Goal: Task Accomplishment & Management: Manage account settings

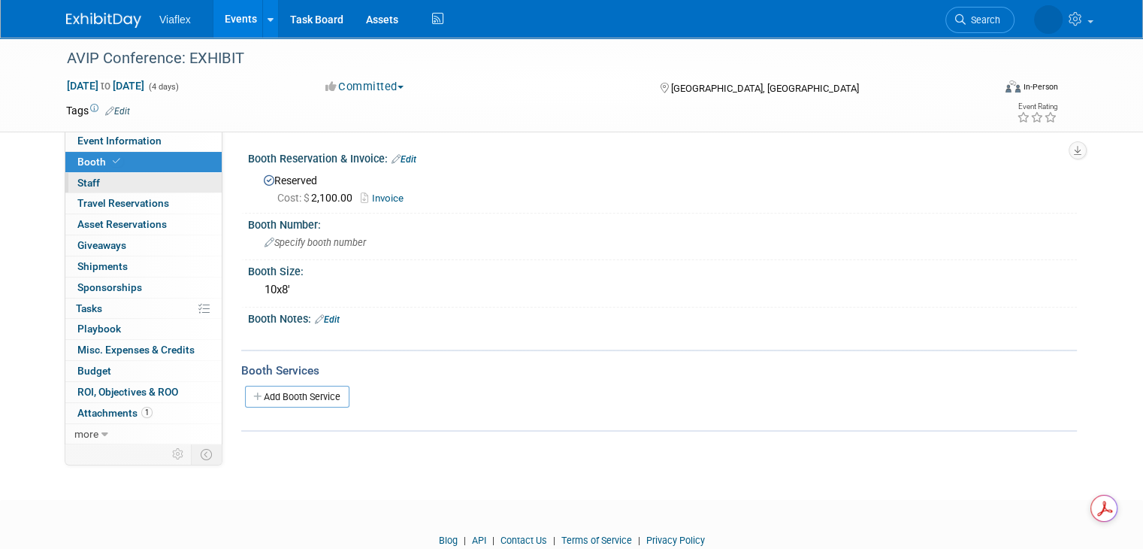
click at [77, 181] on span "Staff 0" at bounding box center [88, 183] width 23 height 12
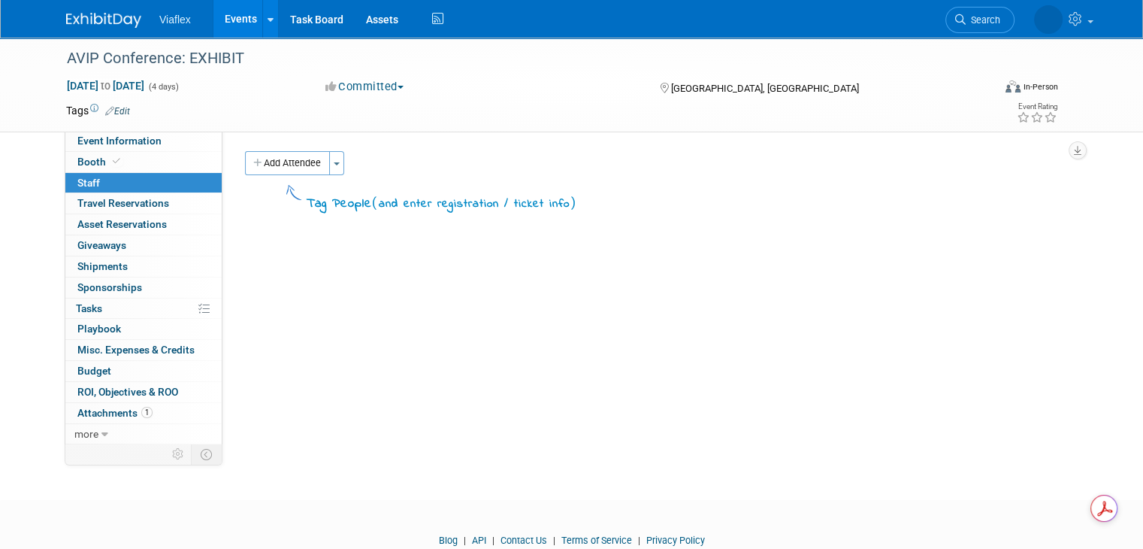
click at [333, 160] on div "Add Attendee Toggle Dropdown Quick -Tag Attendees Apply" at bounding box center [655, 163] width 821 height 24
click at [334, 162] on span "button" at bounding box center [337, 163] width 6 height 3
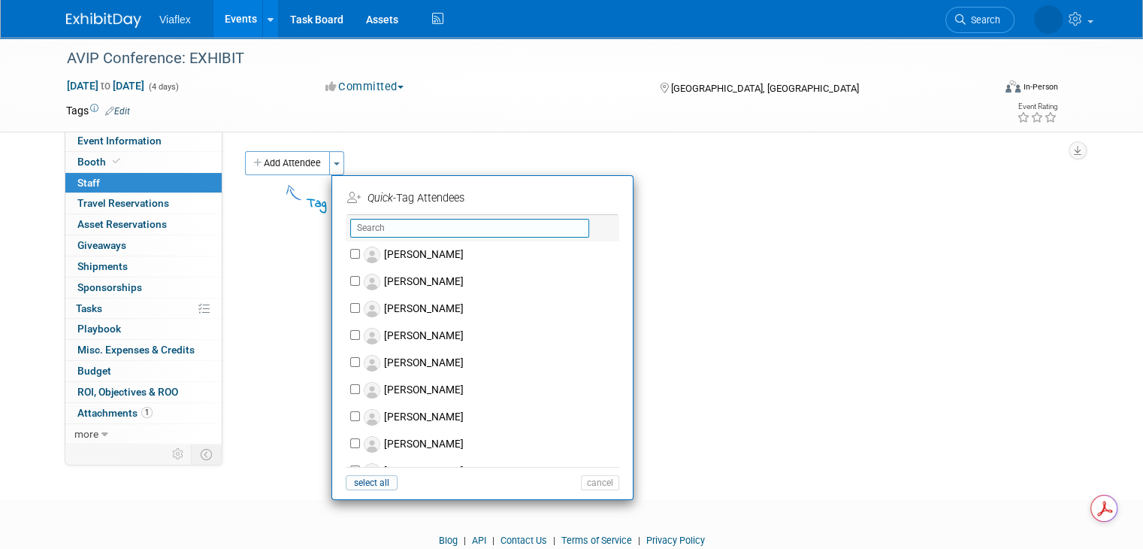
click at [392, 229] on input "text" at bounding box center [469, 228] width 239 height 19
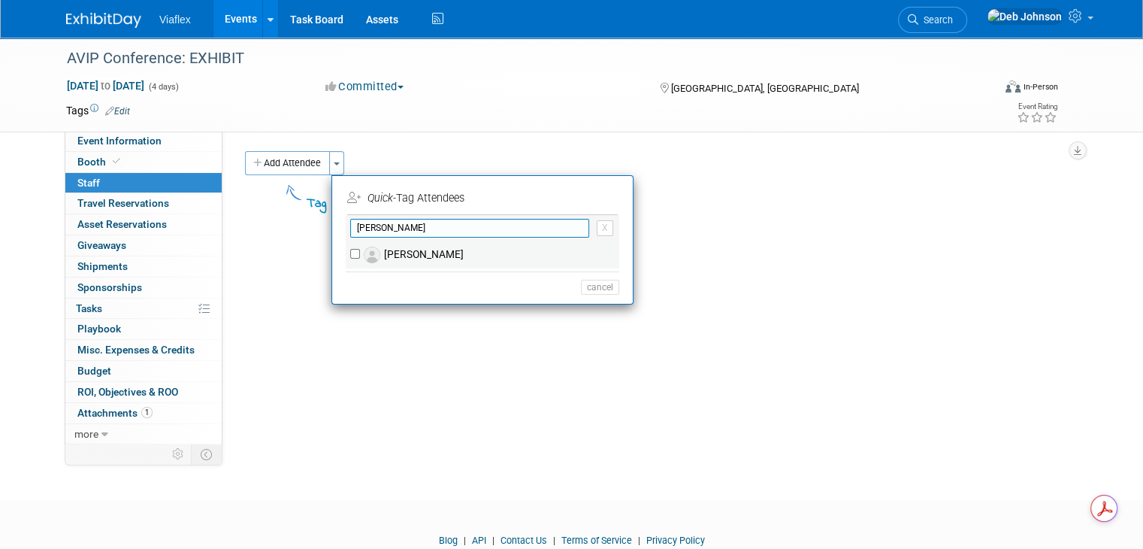
type input "[PERSON_NAME]"
click at [394, 241] on label "[PERSON_NAME]" at bounding box center [492, 254] width 265 height 27
click at [360, 249] on input "[PERSON_NAME]" at bounding box center [355, 254] width 10 height 10
click at [421, 255] on label "[PERSON_NAME]" at bounding box center [492, 254] width 265 height 27
click at [360, 255] on input "[PERSON_NAME]" at bounding box center [355, 254] width 10 height 10
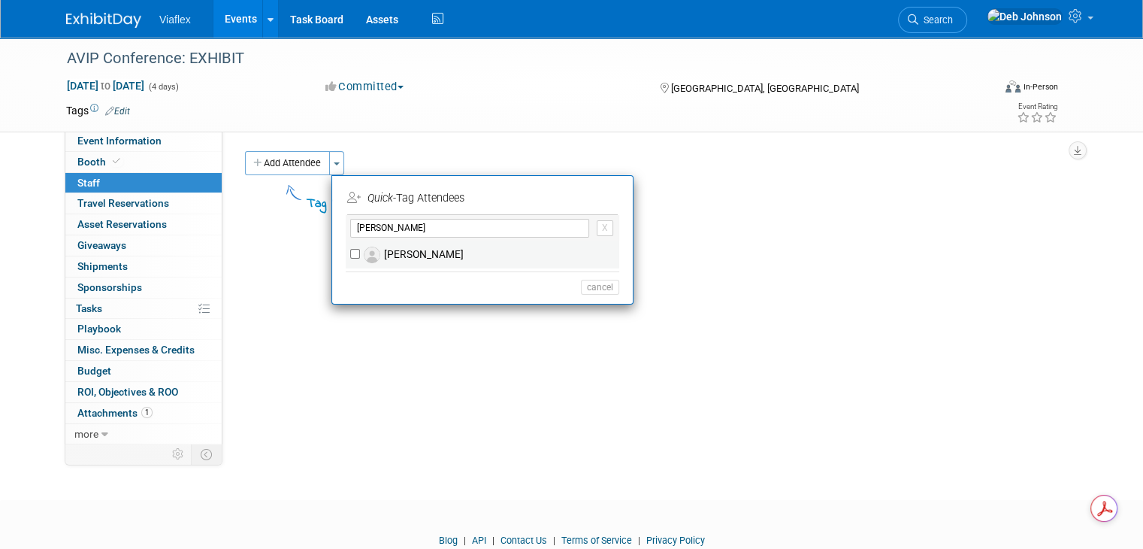
click at [402, 253] on label "[PERSON_NAME]" at bounding box center [492, 254] width 265 height 27
click at [360, 253] on input "[PERSON_NAME]" at bounding box center [355, 254] width 10 height 10
checkbox input "true"
click at [580, 199] on button "Apply" at bounding box center [595, 198] width 46 height 22
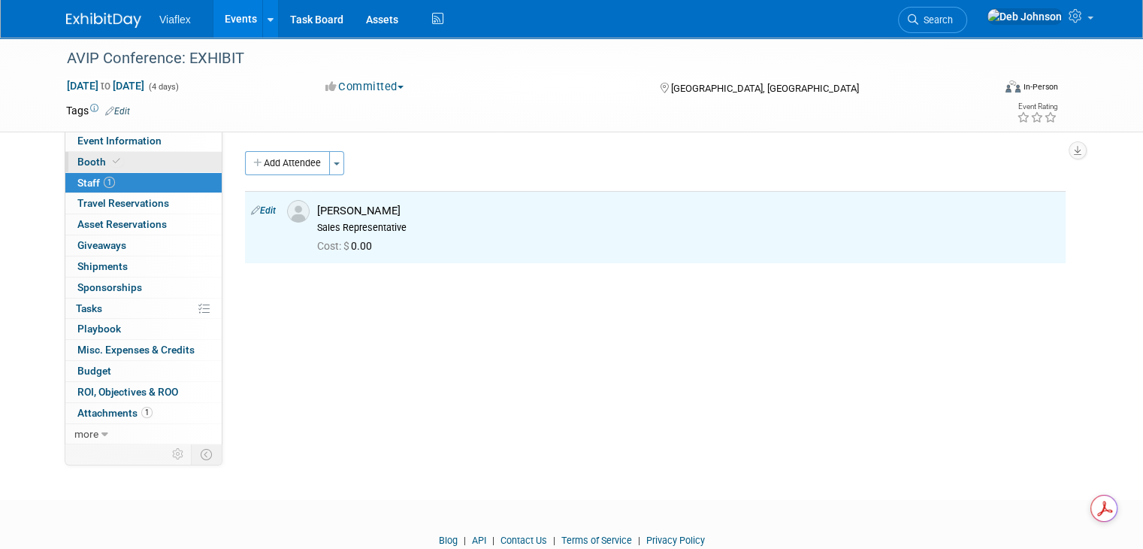
click at [94, 160] on span "Booth" at bounding box center [100, 162] width 46 height 12
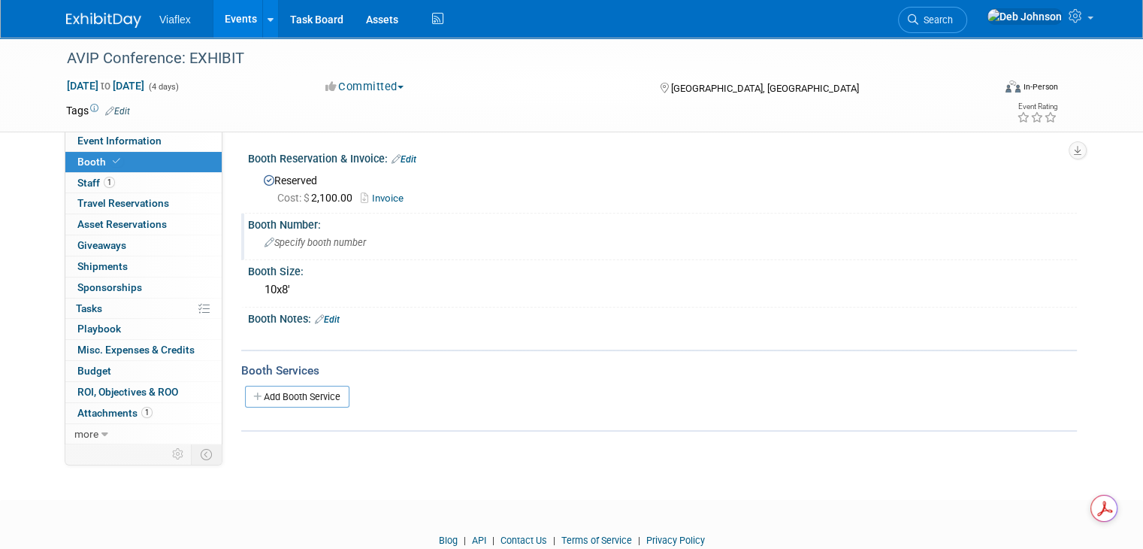
click at [307, 242] on span "Specify booth number" at bounding box center [315, 242] width 101 height 11
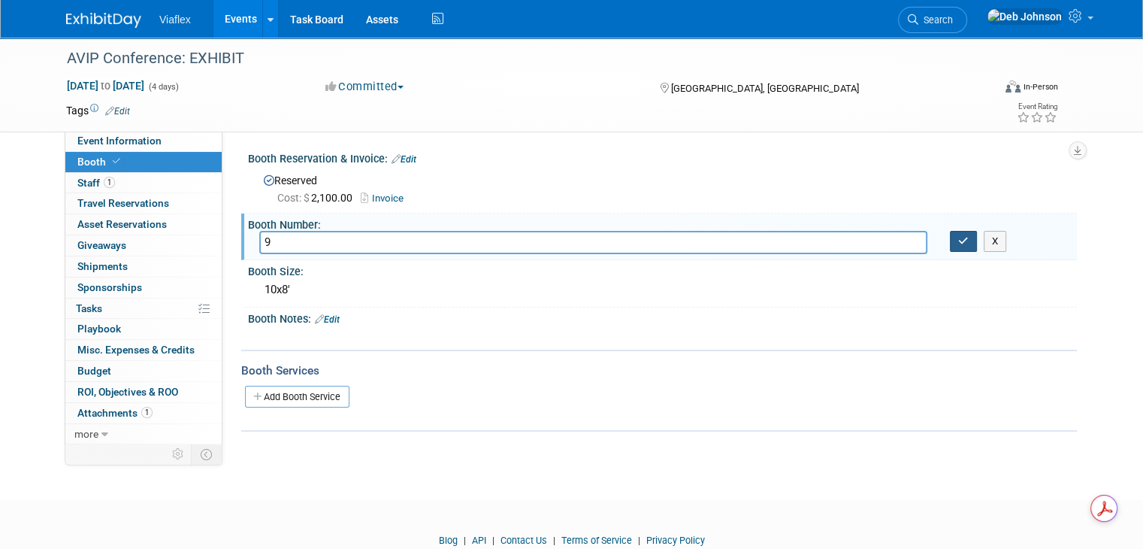
type input "9"
click at [655, 238] on icon "button" at bounding box center [964, 241] width 11 height 10
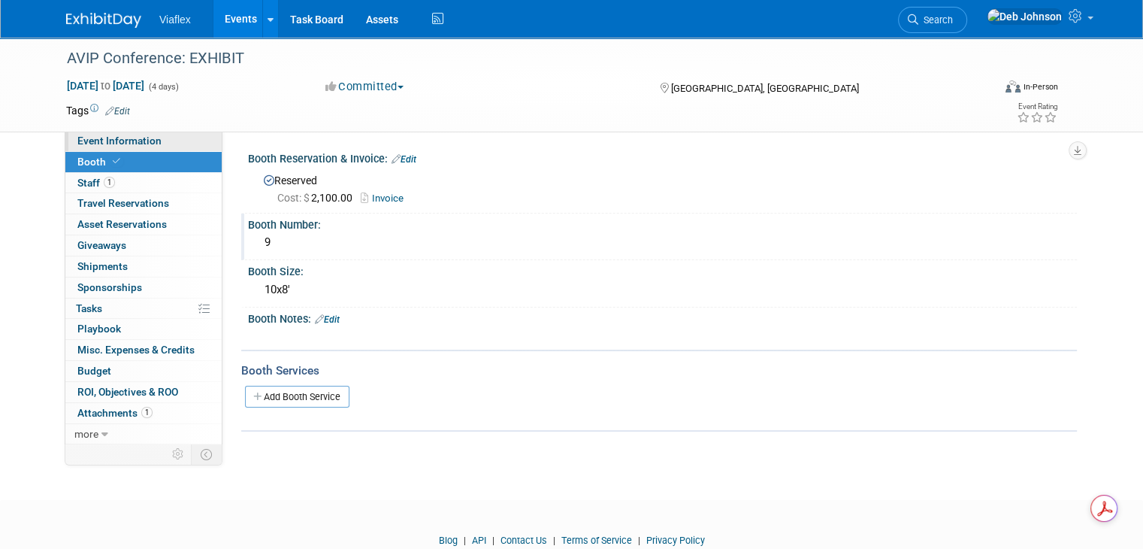
click at [114, 141] on span "Event Information" at bounding box center [119, 141] width 84 height 12
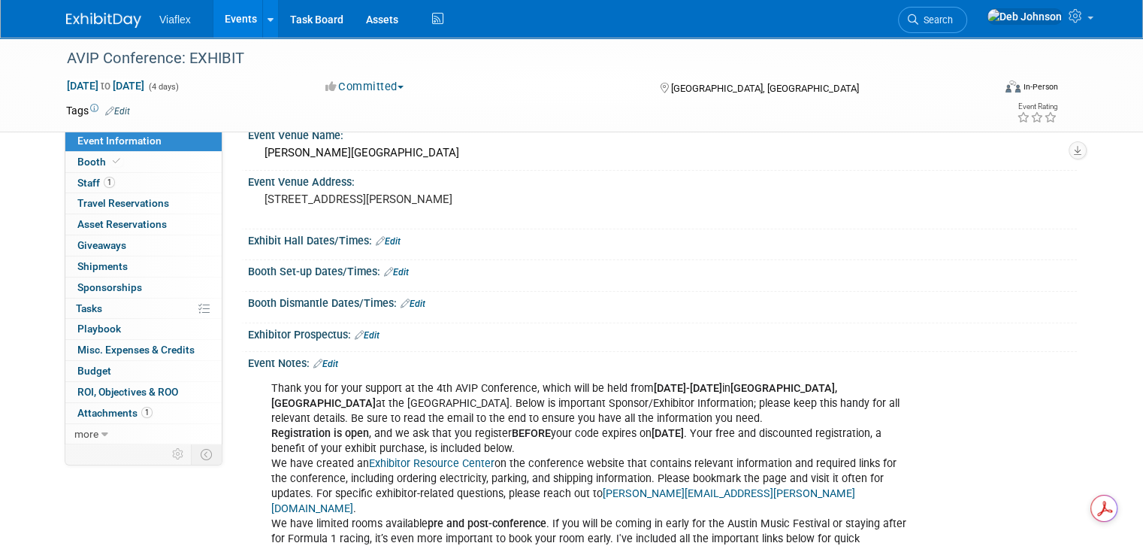
scroll to position [45, 0]
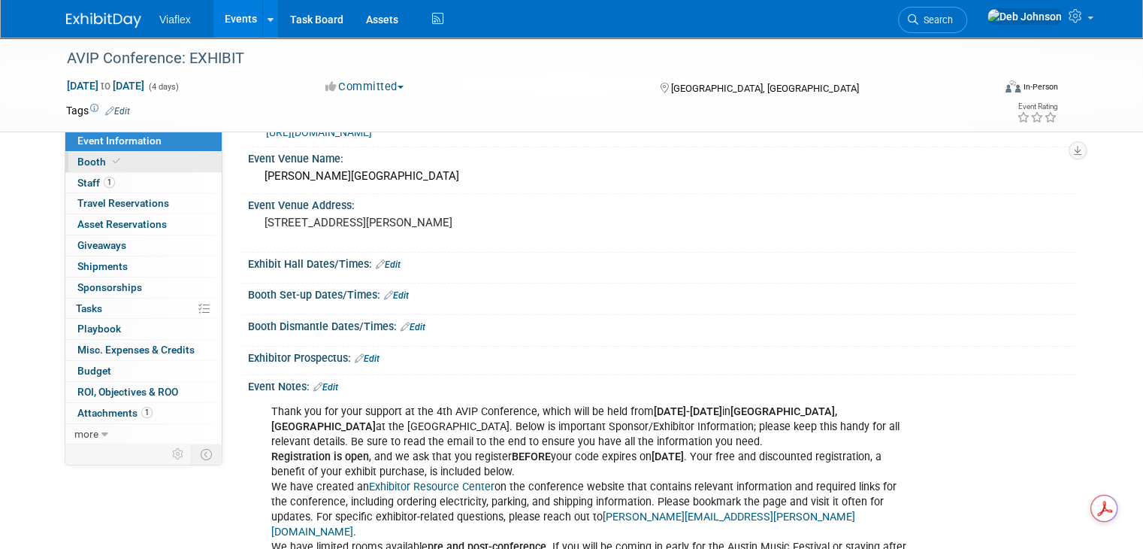
click at [77, 163] on span "Booth" at bounding box center [100, 162] width 46 height 12
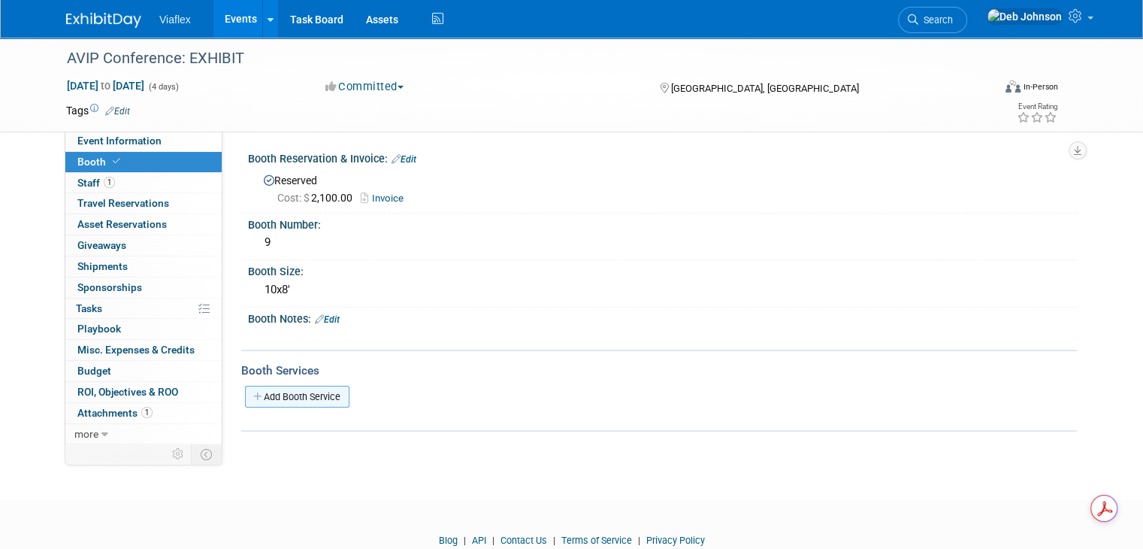
click at [305, 386] on link "Add Booth Service" at bounding box center [297, 397] width 104 height 22
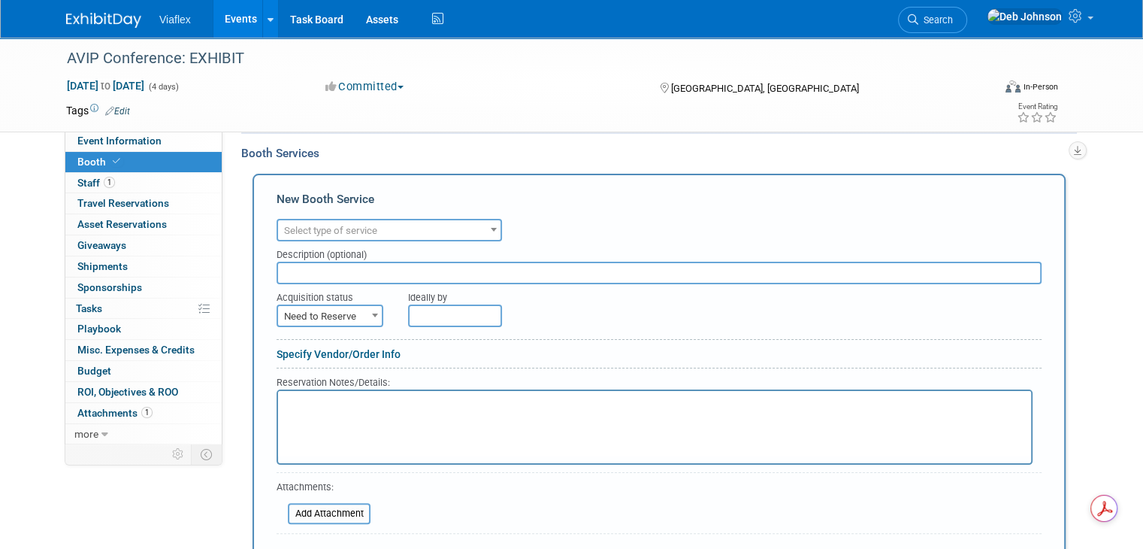
scroll to position [301, 0]
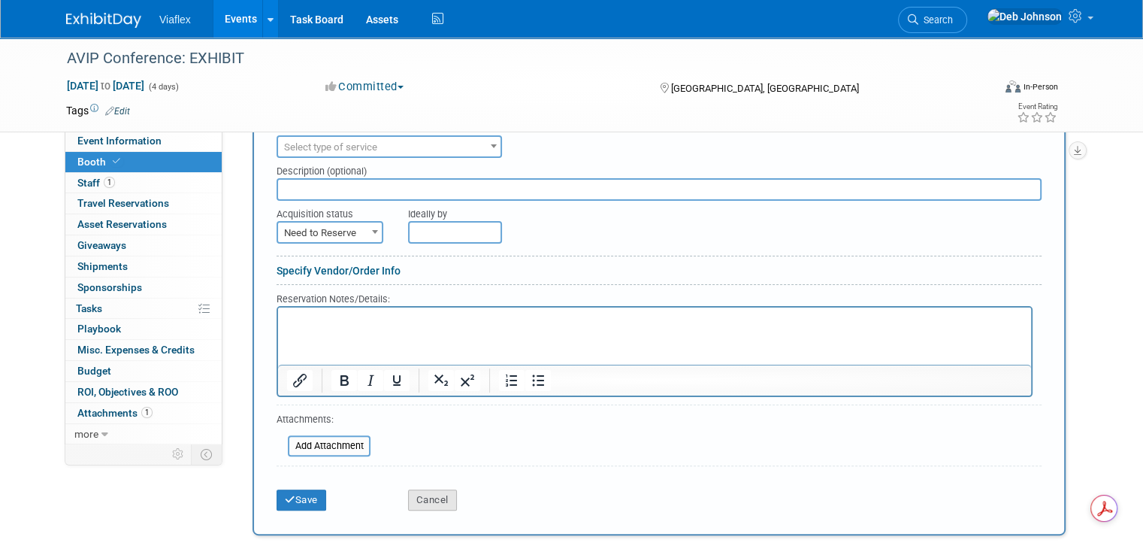
click at [427, 497] on button "Cancel" at bounding box center [432, 499] width 49 height 21
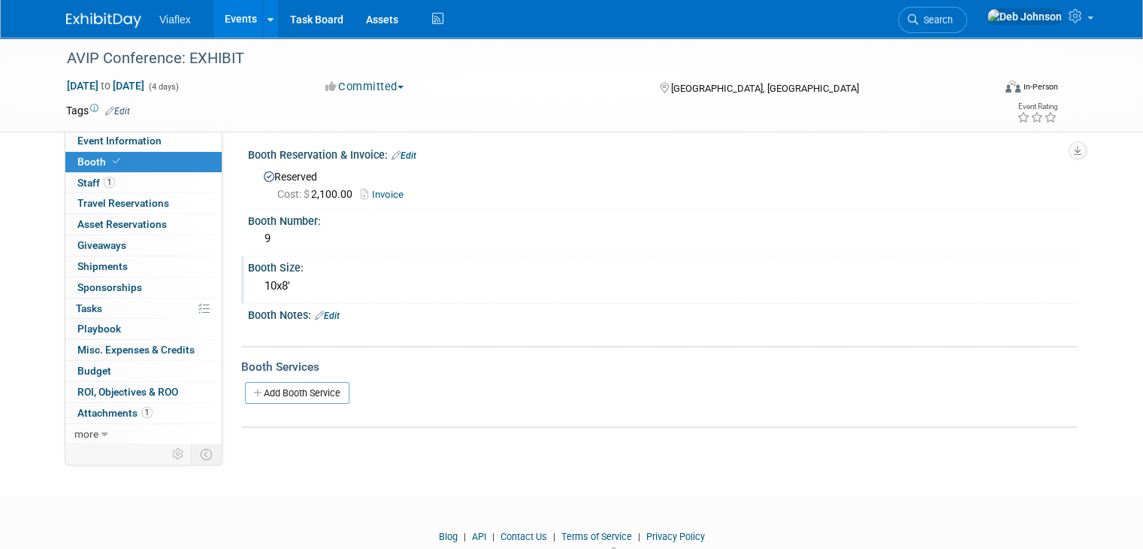
scroll to position [0, 0]
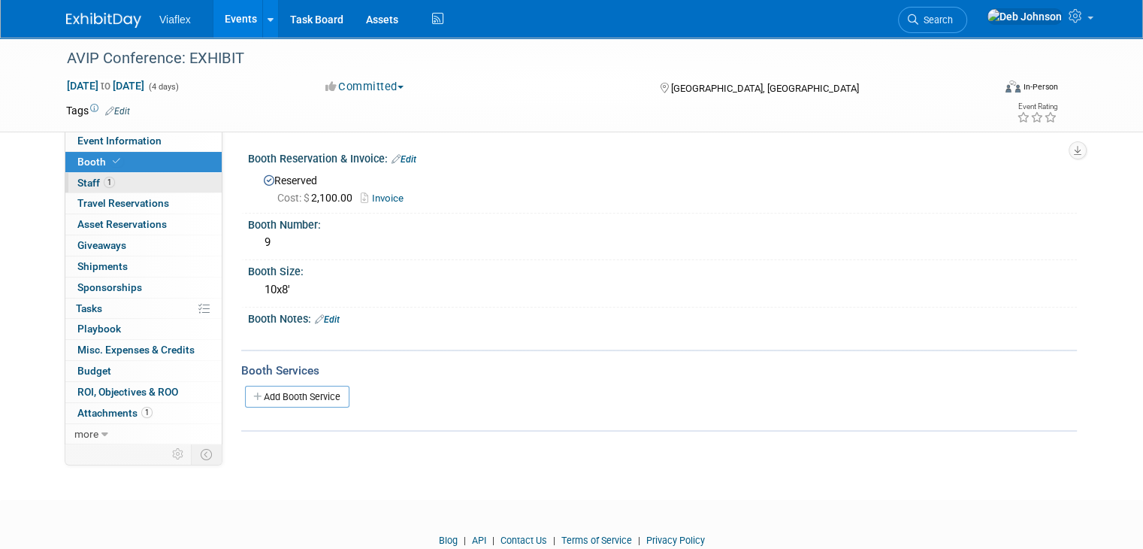
click at [77, 180] on span "Staff 1" at bounding box center [96, 183] width 38 height 12
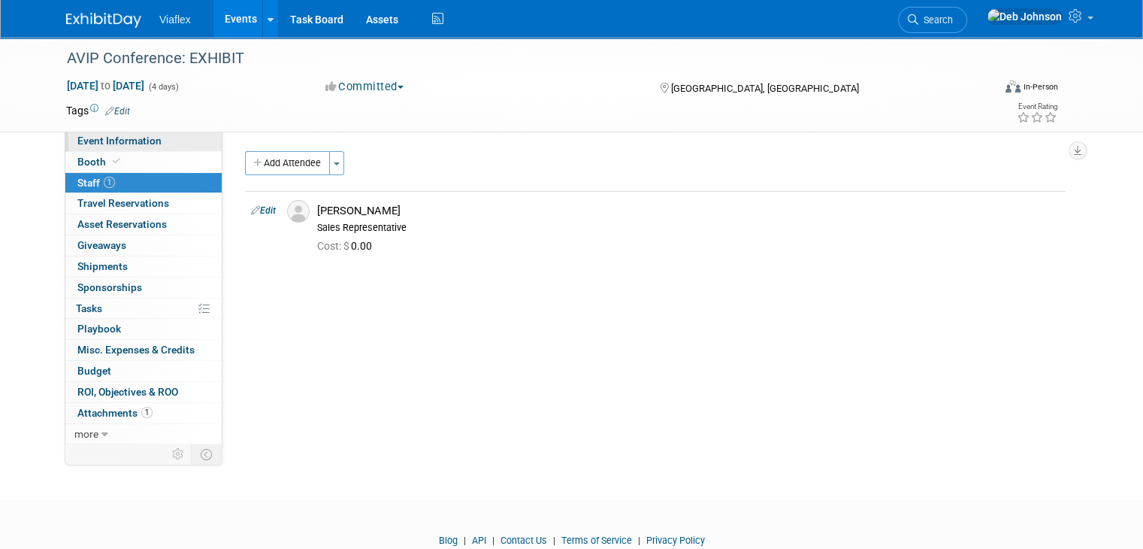
click at [87, 139] on span "Event Information" at bounding box center [119, 141] width 84 height 12
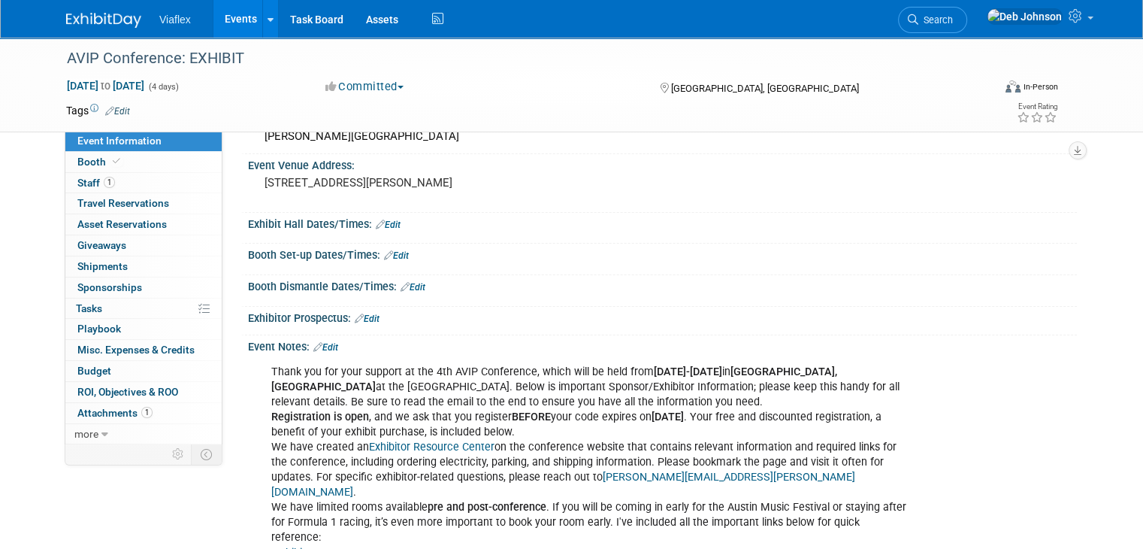
scroll to position [75, 0]
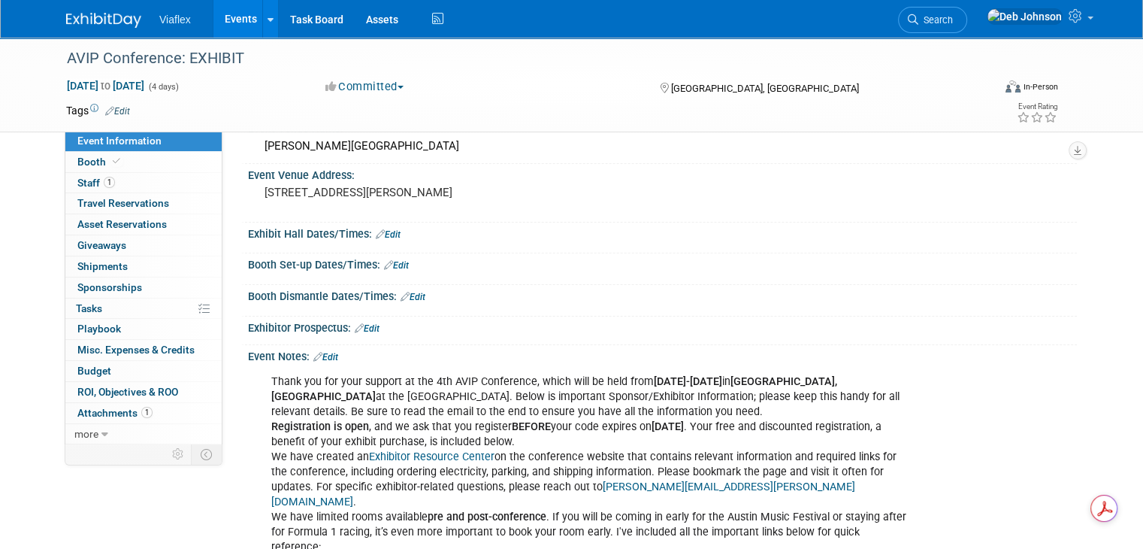
click at [316, 352] on link "Edit" at bounding box center [325, 357] width 25 height 11
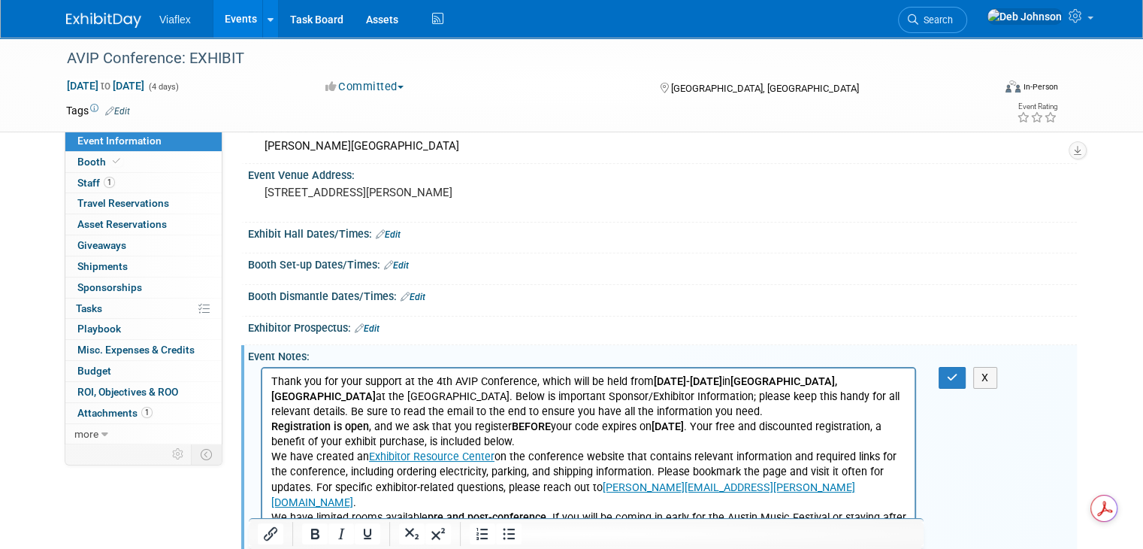
scroll to position [0, 0]
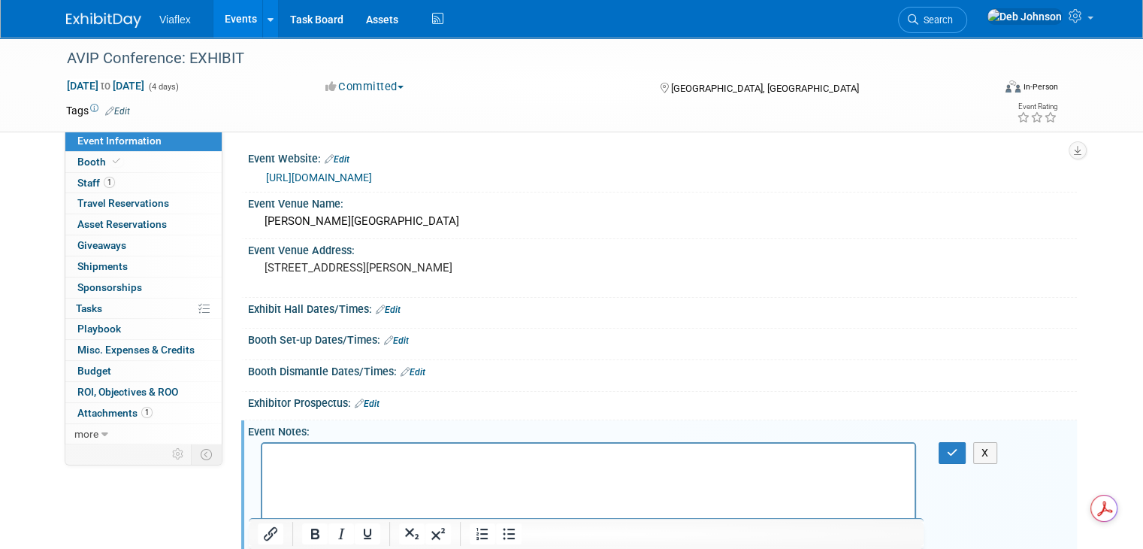
click at [293, 451] on p "Rich Text Area. Press ALT-0 for help." at bounding box center [588, 456] width 635 height 15
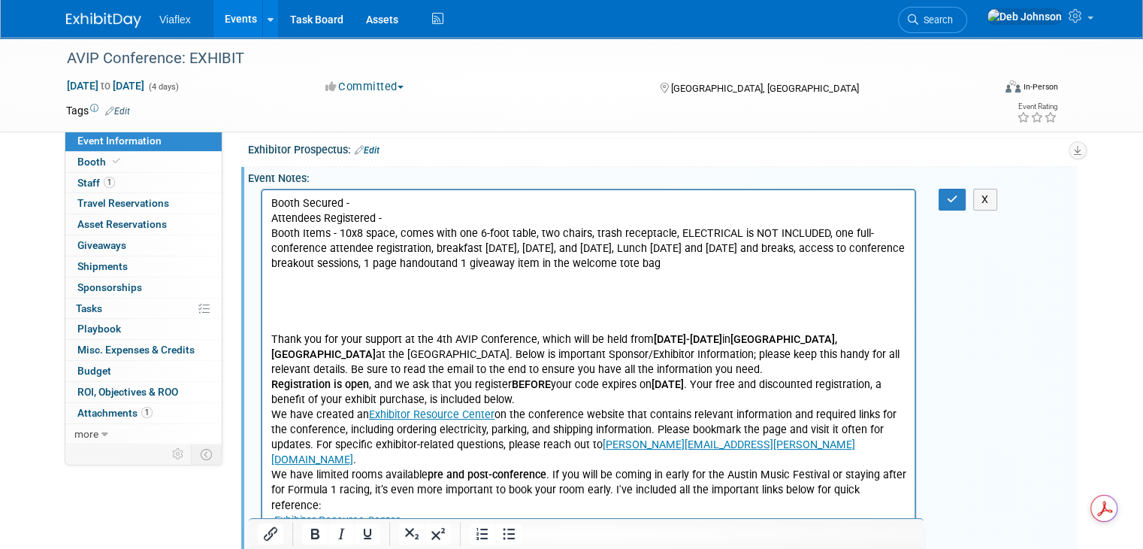
scroll to position [301, 0]
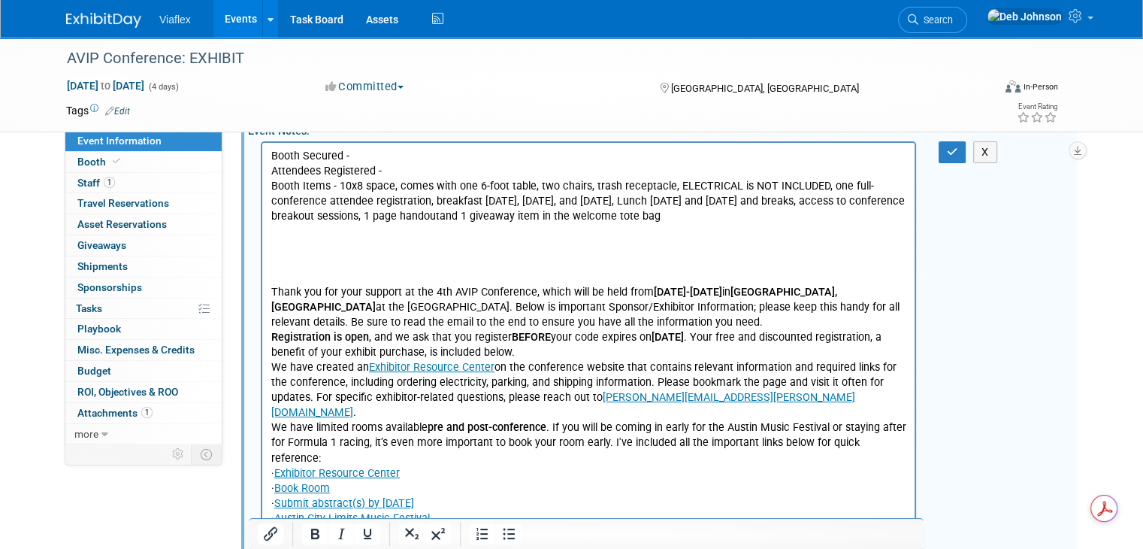
click at [289, 243] on p "Rich Text Area. Press ALT-0 for help." at bounding box center [588, 245] width 635 height 15
click at [289, 256] on p "Rich Text Area. Press ALT-0 for help." at bounding box center [588, 261] width 635 height 15
click at [281, 251] on p "Rich Text Area. Press ALT-0 for help." at bounding box center [588, 245] width 635 height 15
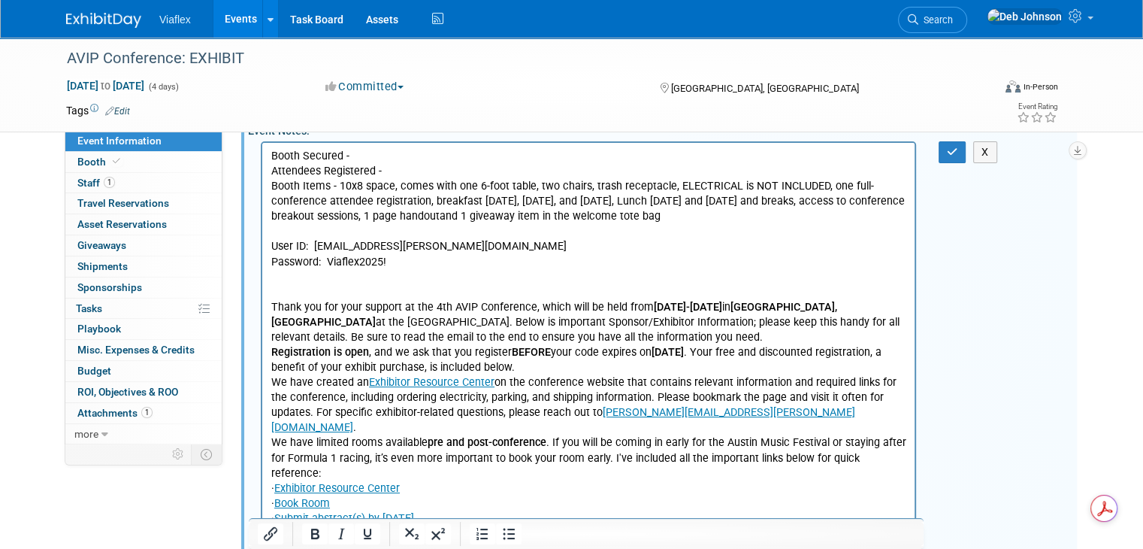
click at [404, 268] on p "Password: Viaflex2025!" at bounding box center [588, 261] width 635 height 15
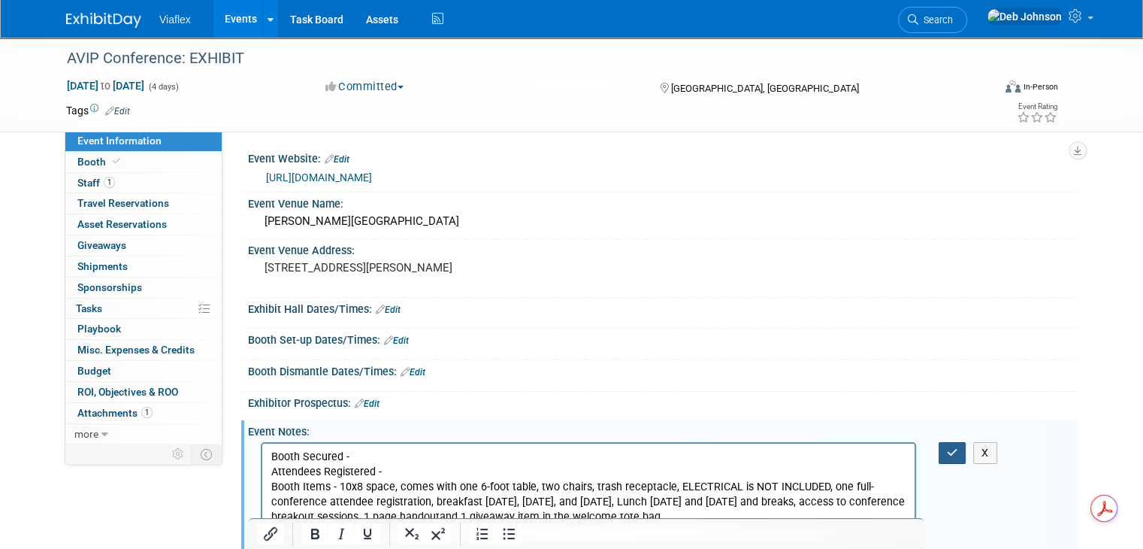
click at [655, 447] on icon "button" at bounding box center [952, 452] width 11 height 11
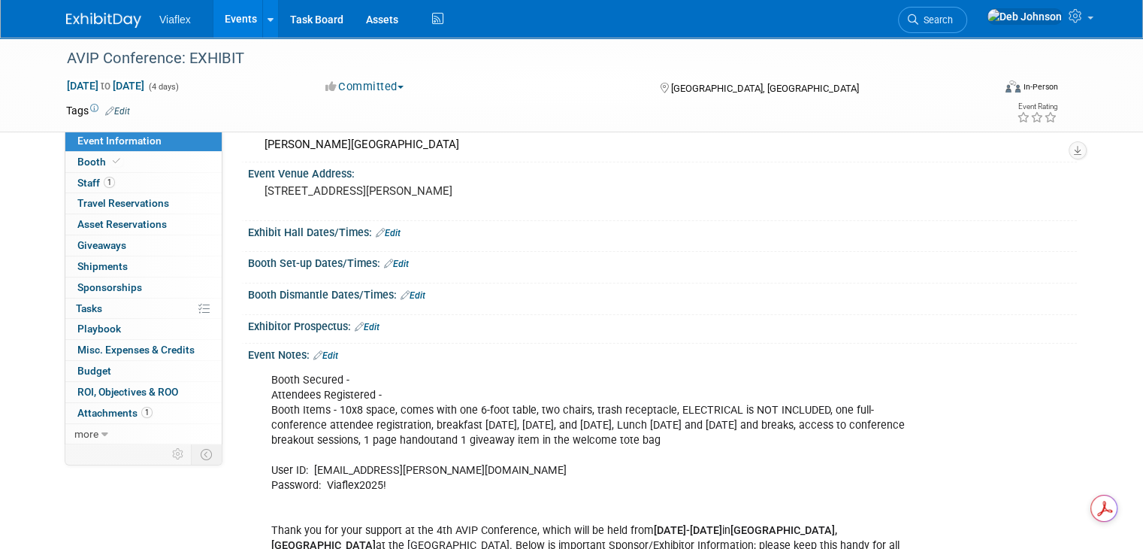
scroll to position [75, 0]
click at [83, 162] on span "Booth" at bounding box center [100, 162] width 46 height 12
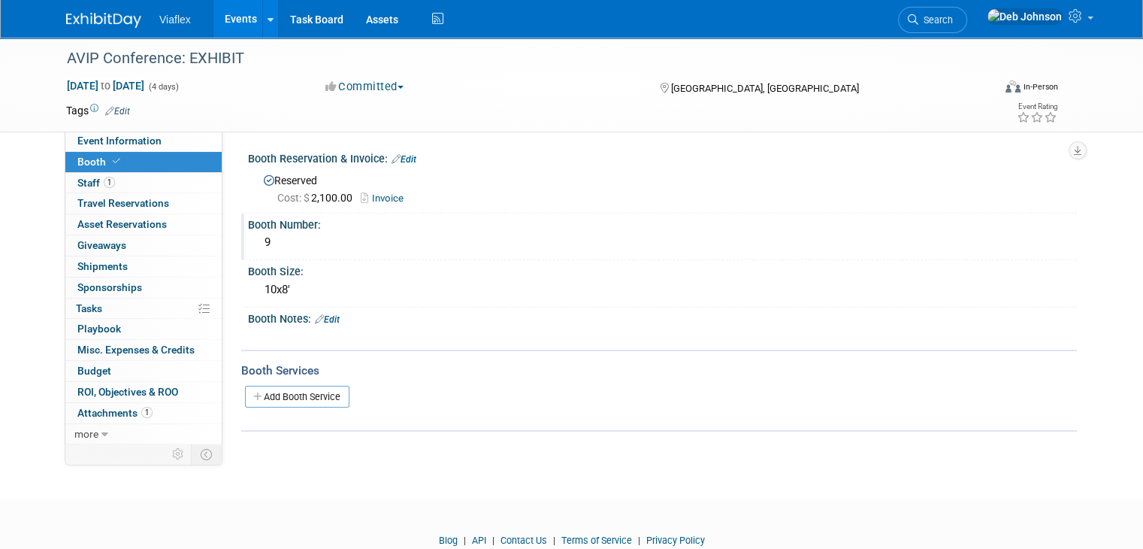
click at [268, 238] on div "9" at bounding box center [662, 242] width 807 height 23
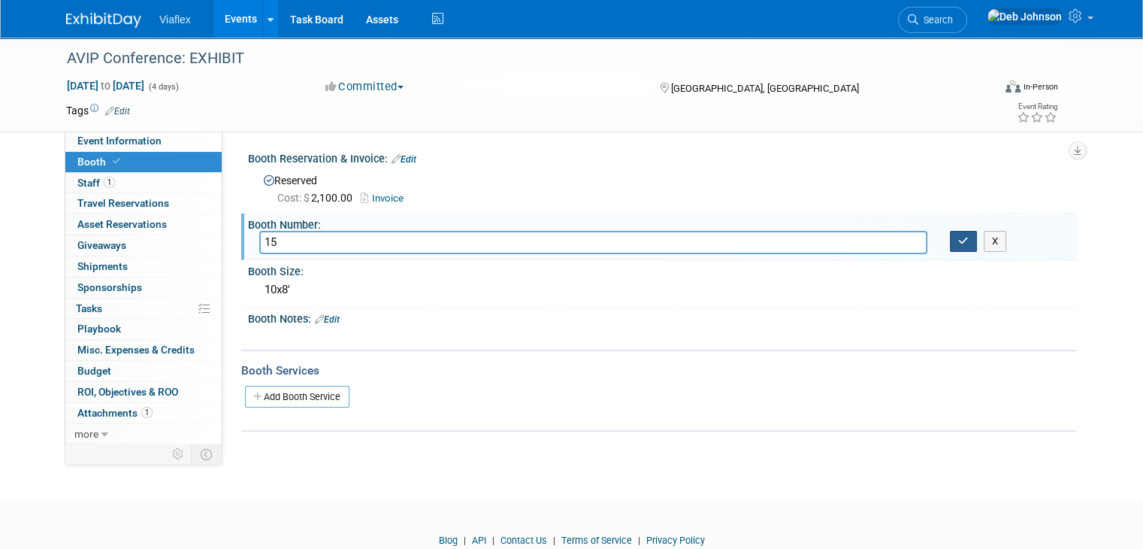
type input "15"
click at [655, 244] on icon "button" at bounding box center [964, 241] width 11 height 10
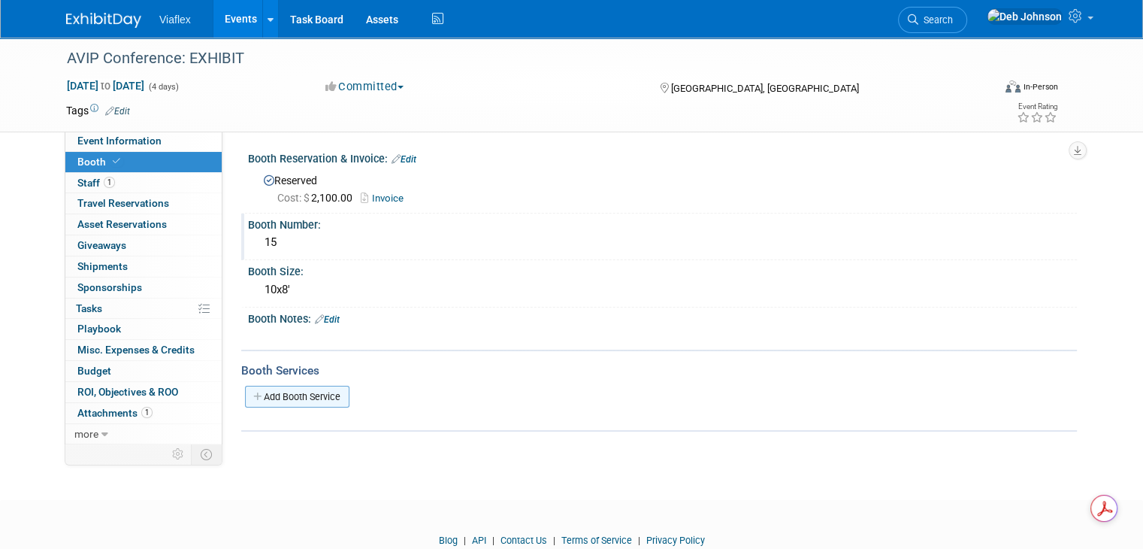
click at [263, 393] on link "Add Booth Service" at bounding box center [297, 397] width 104 height 22
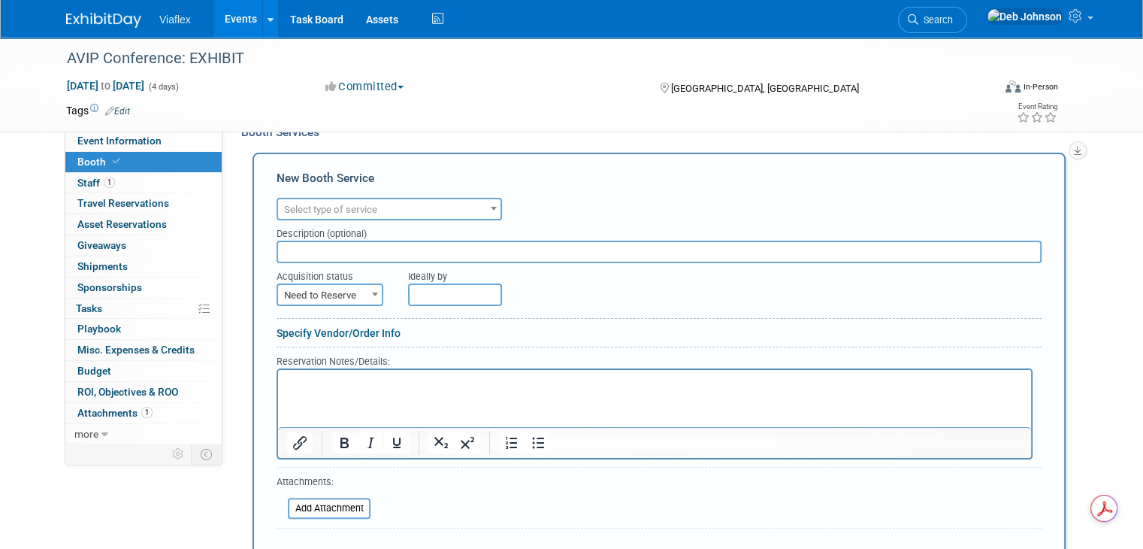
scroll to position [301, 0]
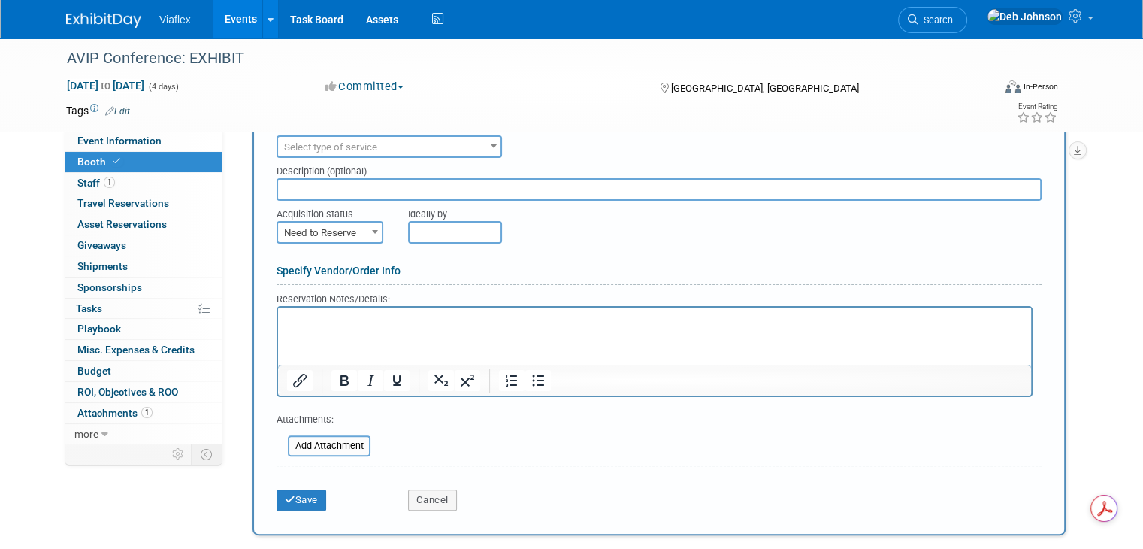
click at [316, 327] on html at bounding box center [654, 317] width 753 height 20
click at [422, 493] on button "Cancel" at bounding box center [432, 499] width 49 height 21
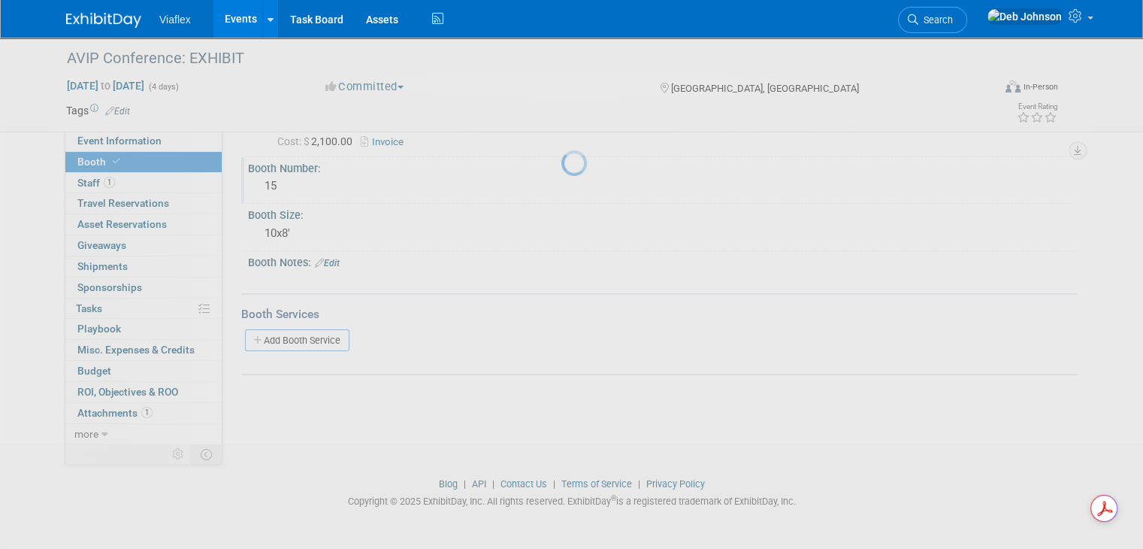
scroll to position [56, 0]
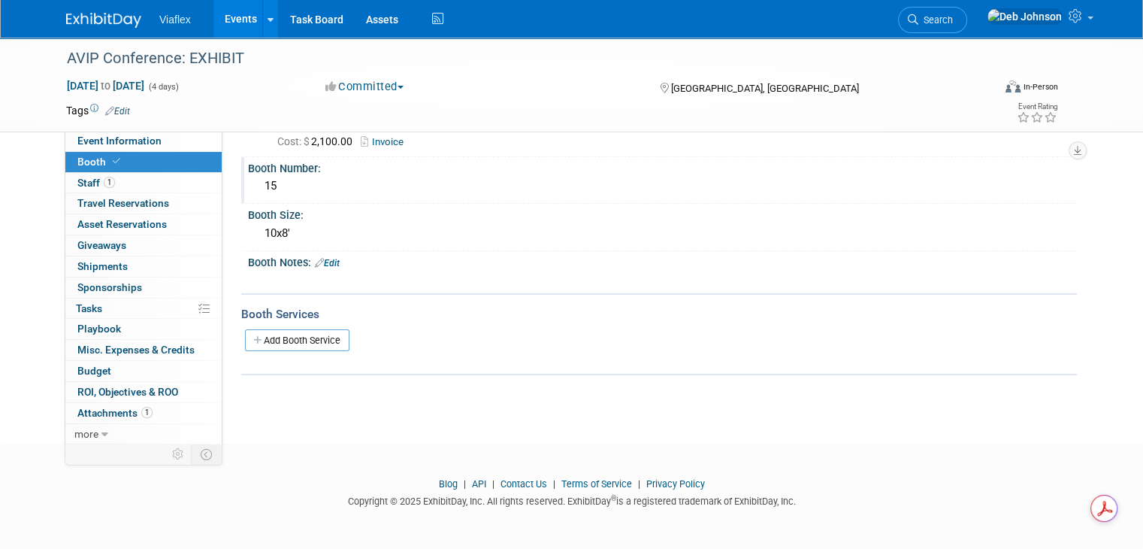
click at [655, 181] on div "15" at bounding box center [662, 185] width 807 height 23
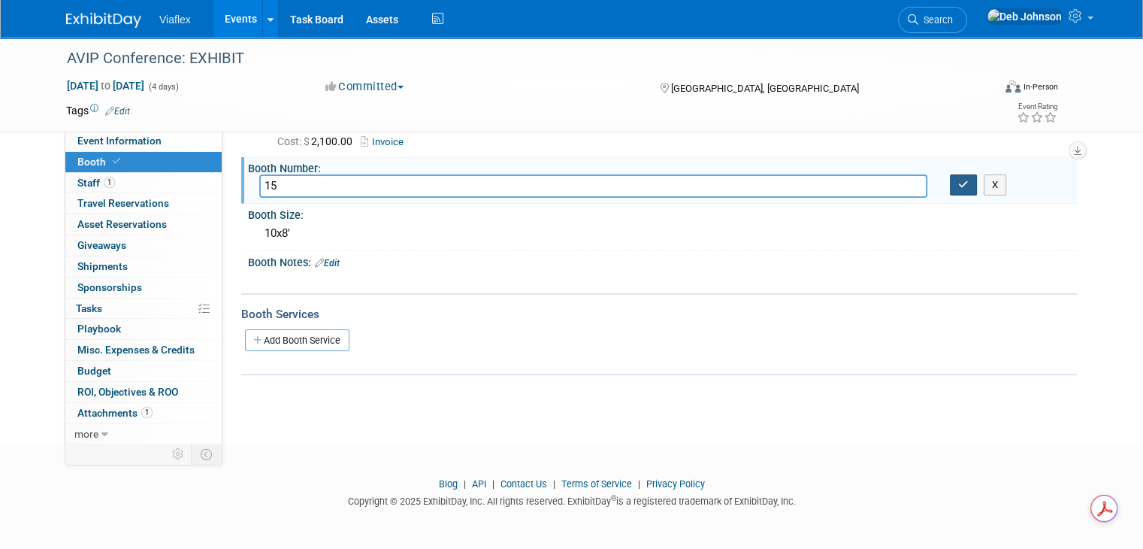
click at [655, 184] on icon "button" at bounding box center [964, 185] width 11 height 10
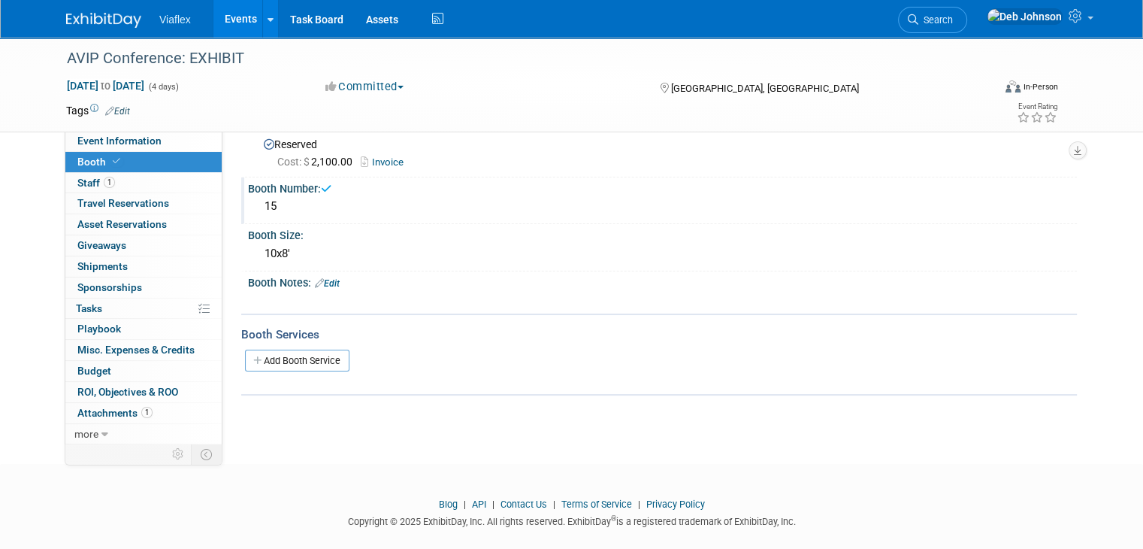
scroll to position [0, 0]
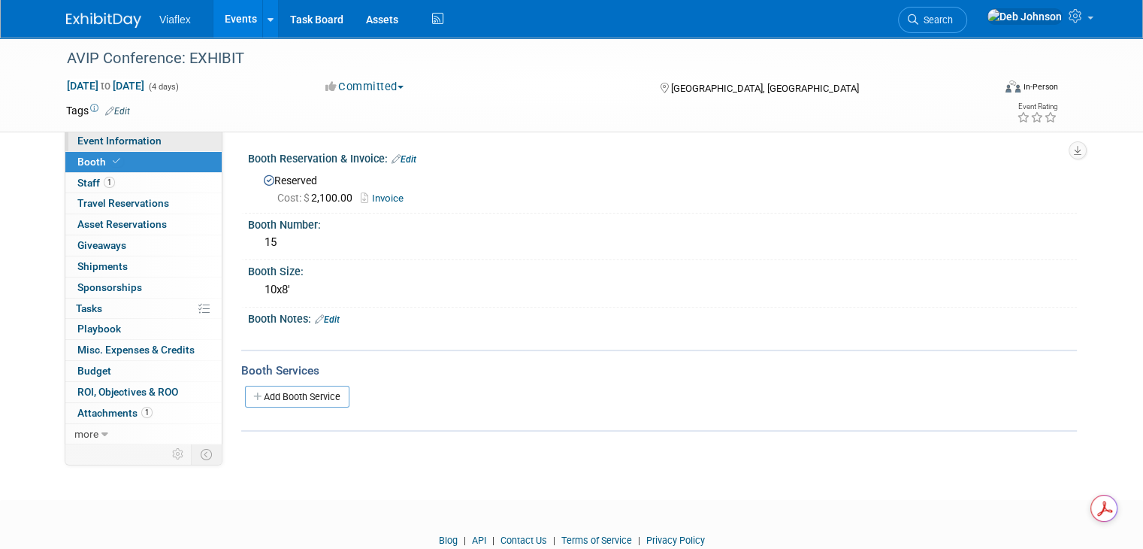
click at [88, 141] on span "Event Information" at bounding box center [119, 141] width 84 height 12
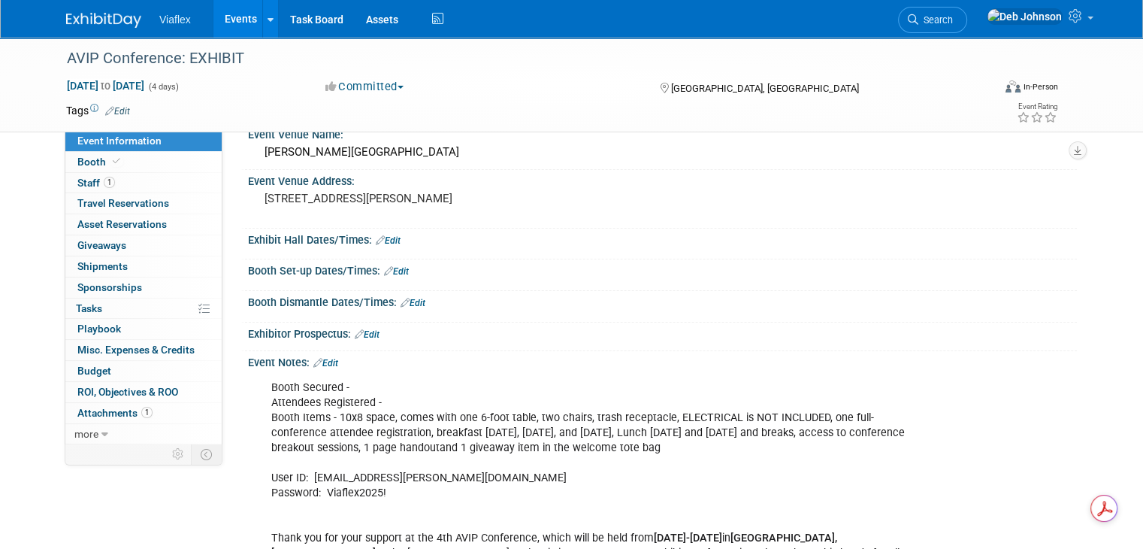
scroll to position [75, 0]
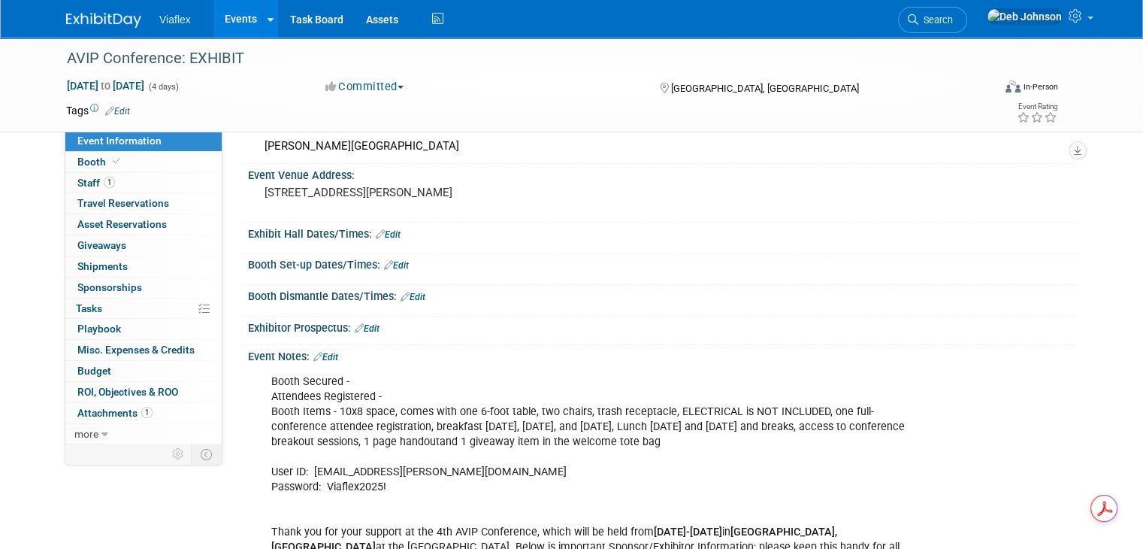
click at [321, 359] on link "Edit" at bounding box center [325, 357] width 25 height 11
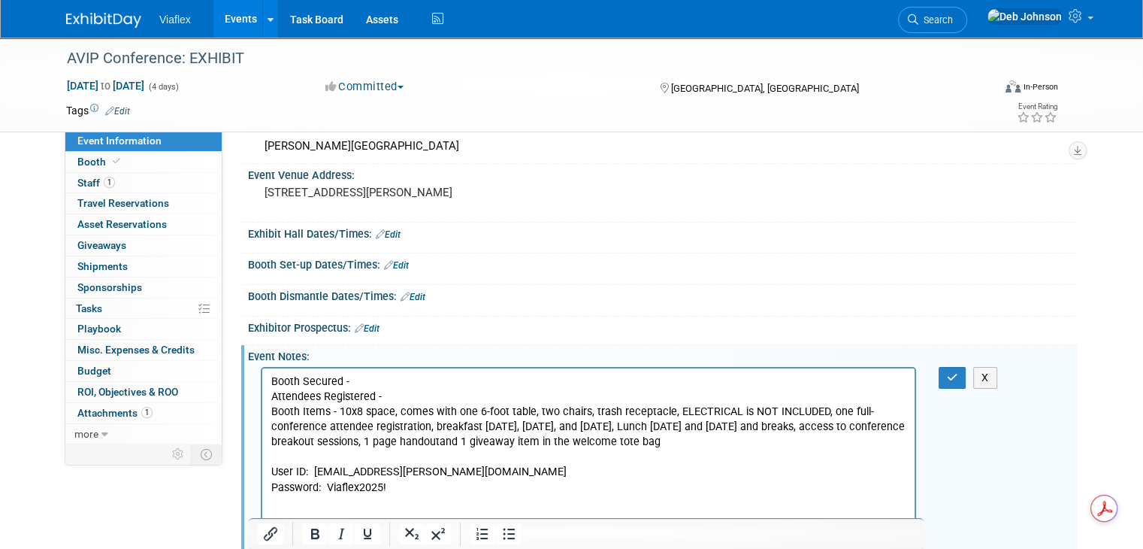
scroll to position [0, 0]
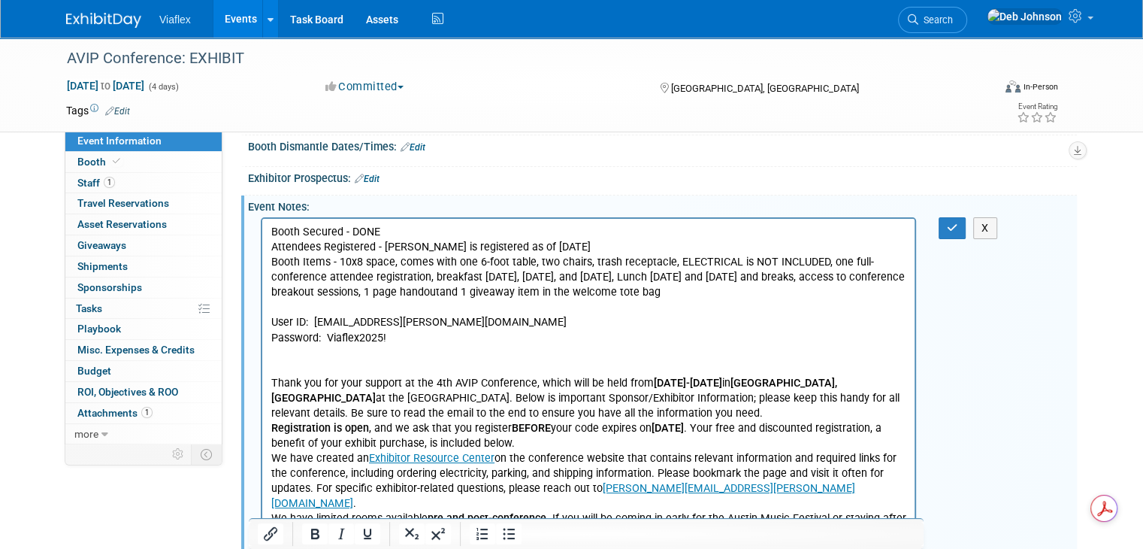
scroll to position [226, 0]
click at [655, 222] on icon "button" at bounding box center [952, 227] width 11 height 11
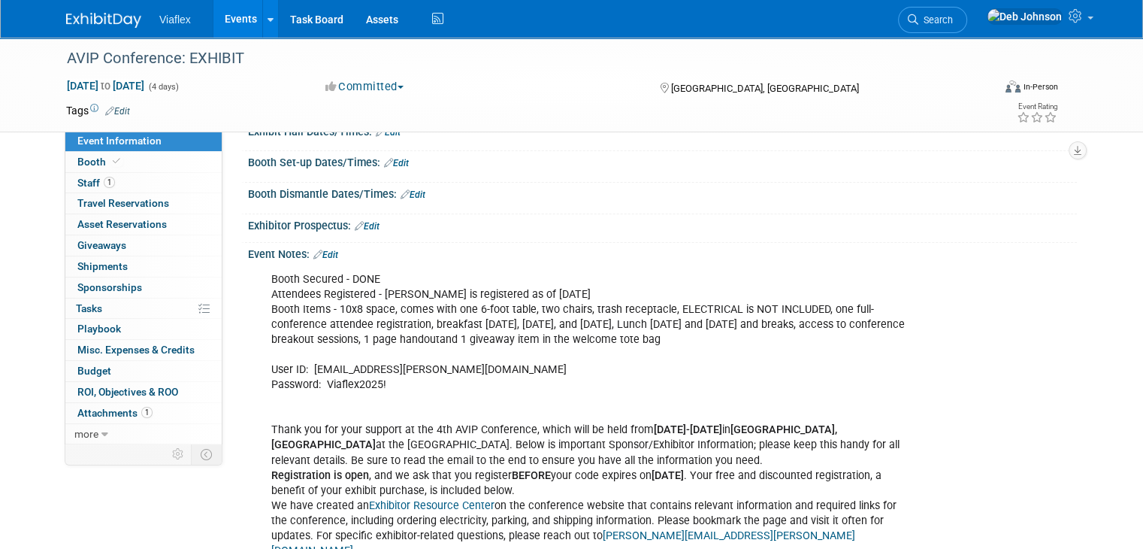
scroll to position [150, 0]
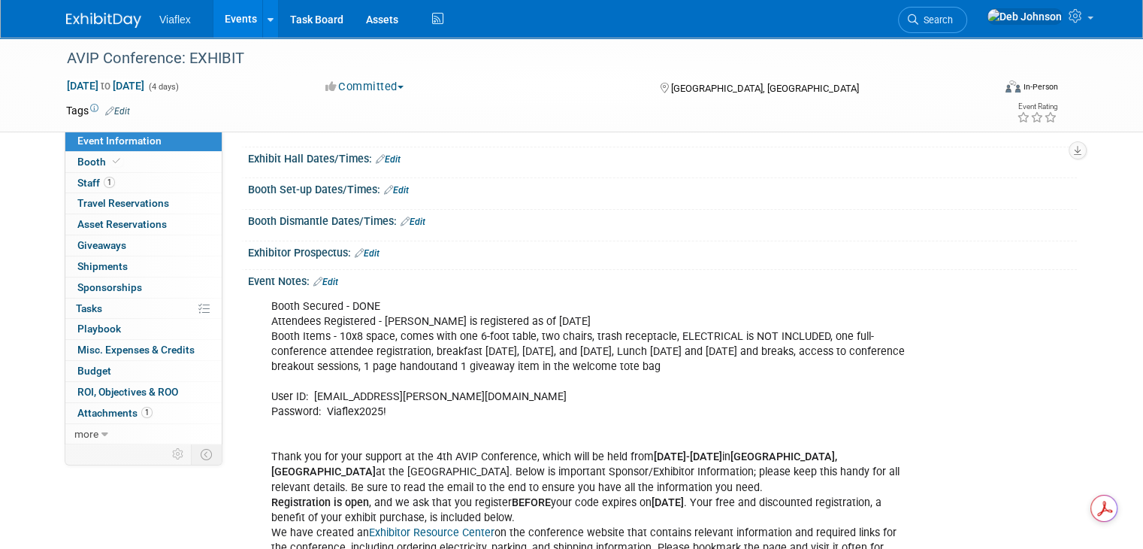
click at [318, 277] on link "Edit" at bounding box center [325, 282] width 25 height 11
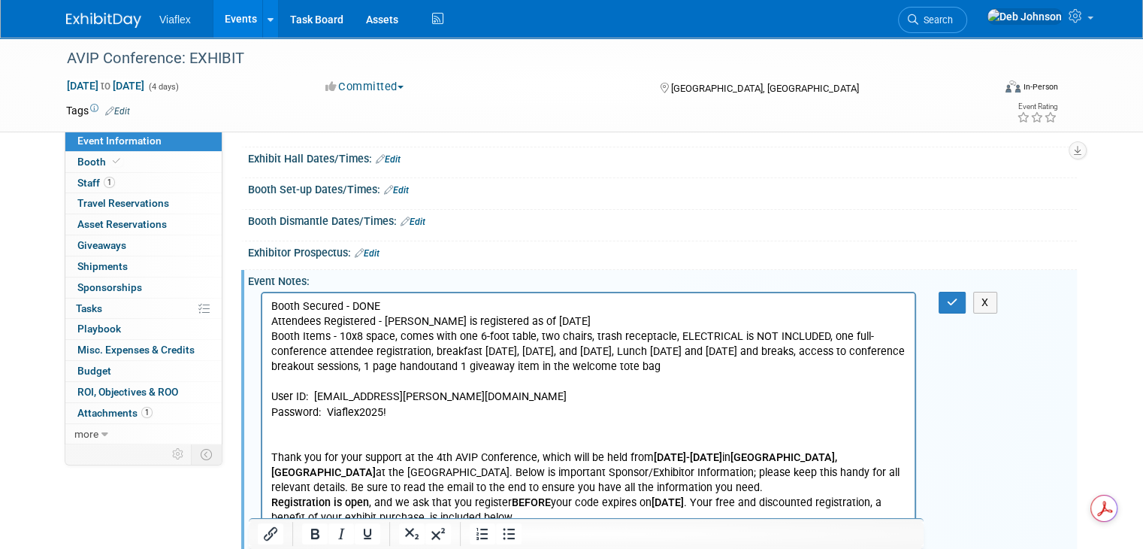
scroll to position [0, 0]
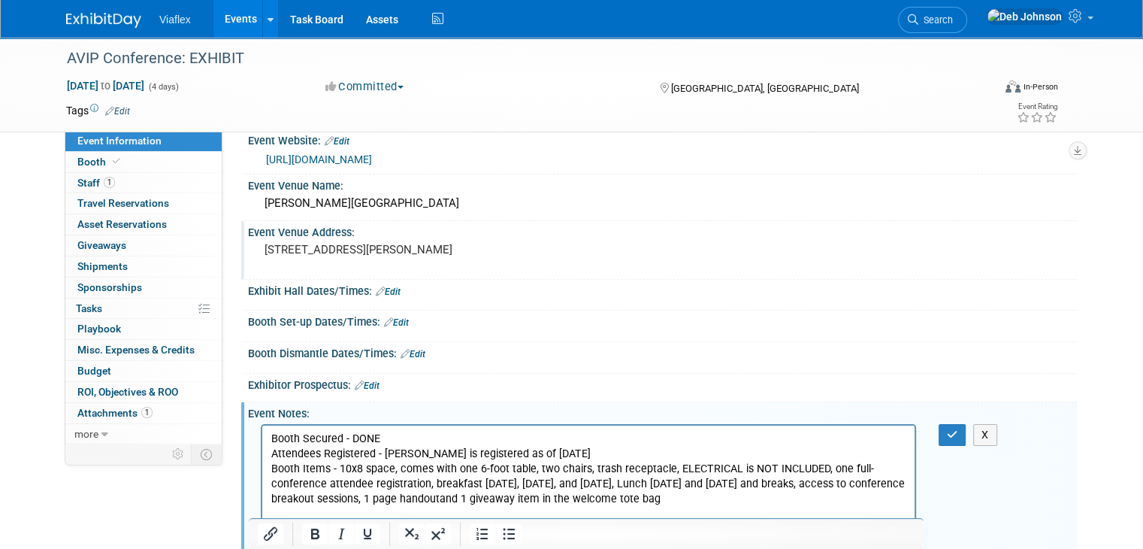
scroll to position [5, 0]
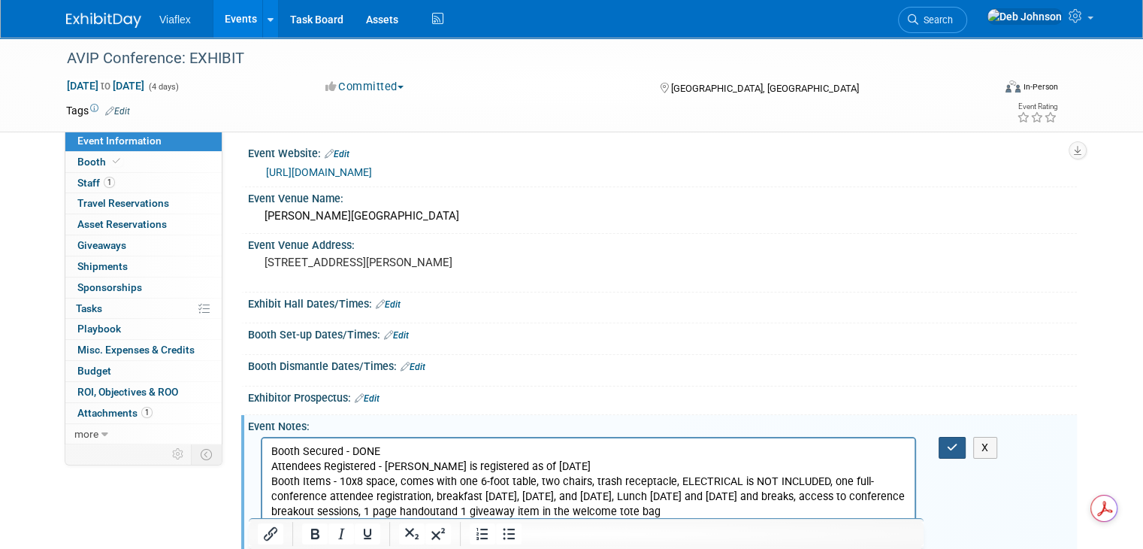
click at [655, 443] on icon "button" at bounding box center [952, 447] width 11 height 11
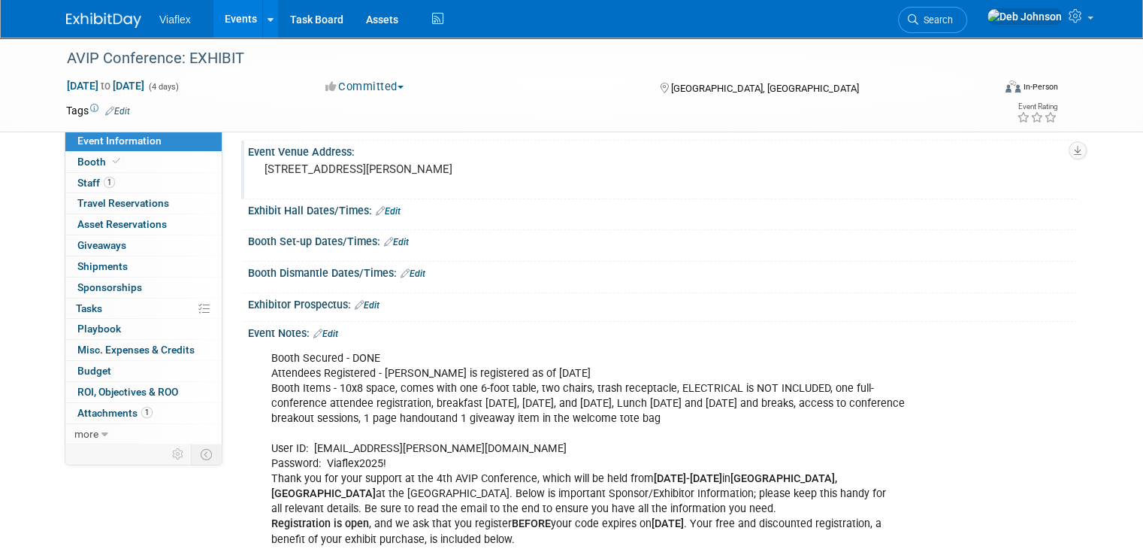
scroll to position [0, 0]
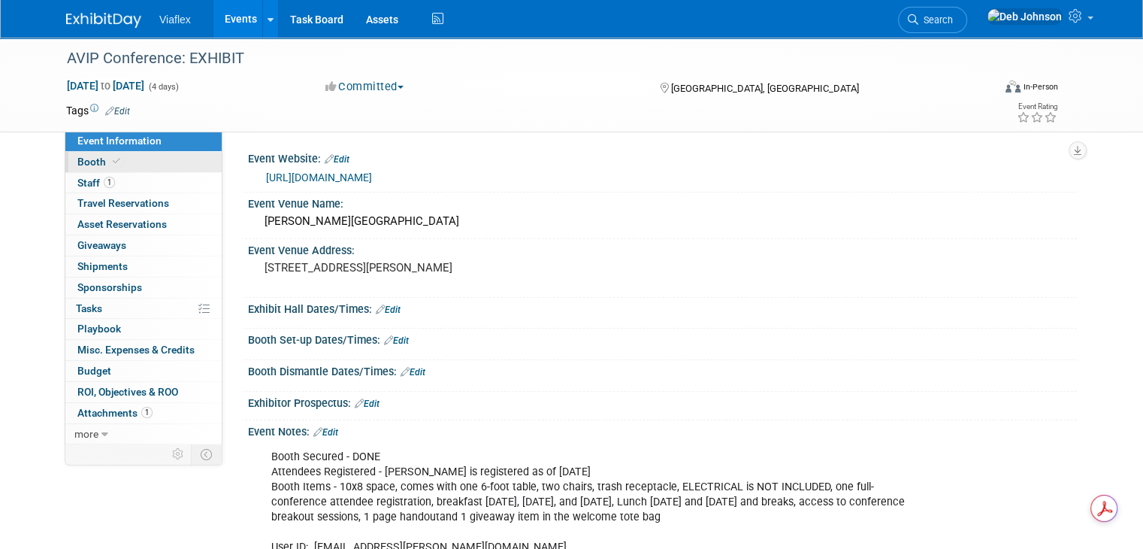
click at [110, 163] on span at bounding box center [117, 161] width 14 height 11
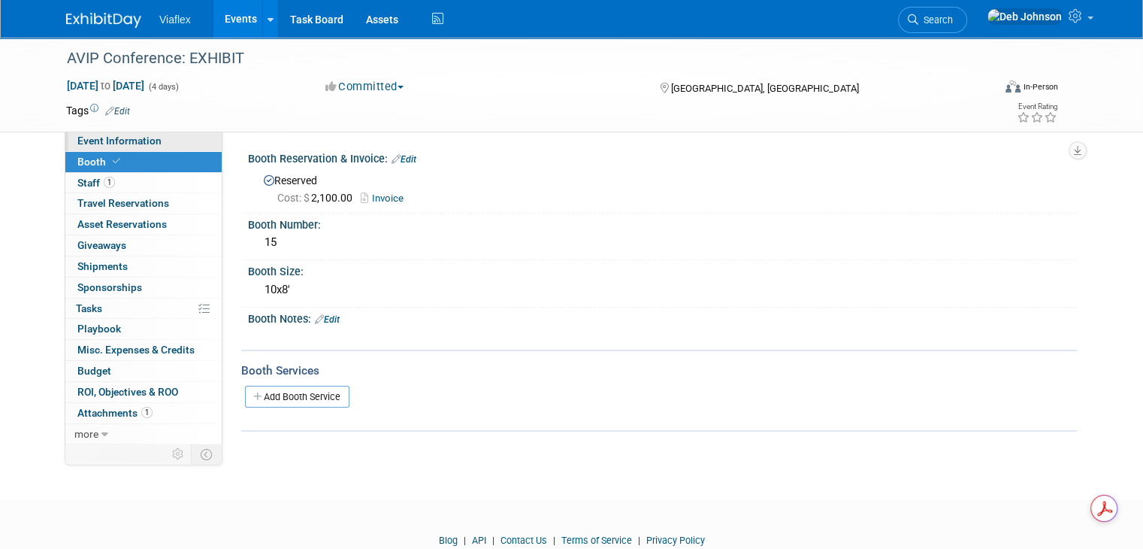
click at [120, 139] on span "Event Information" at bounding box center [119, 141] width 84 height 12
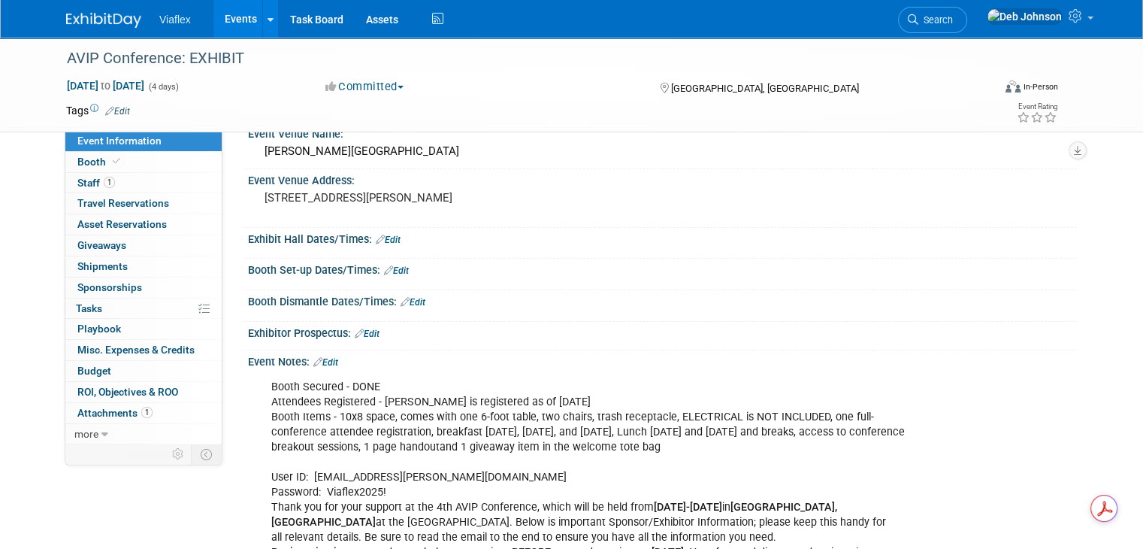
scroll to position [75, 0]
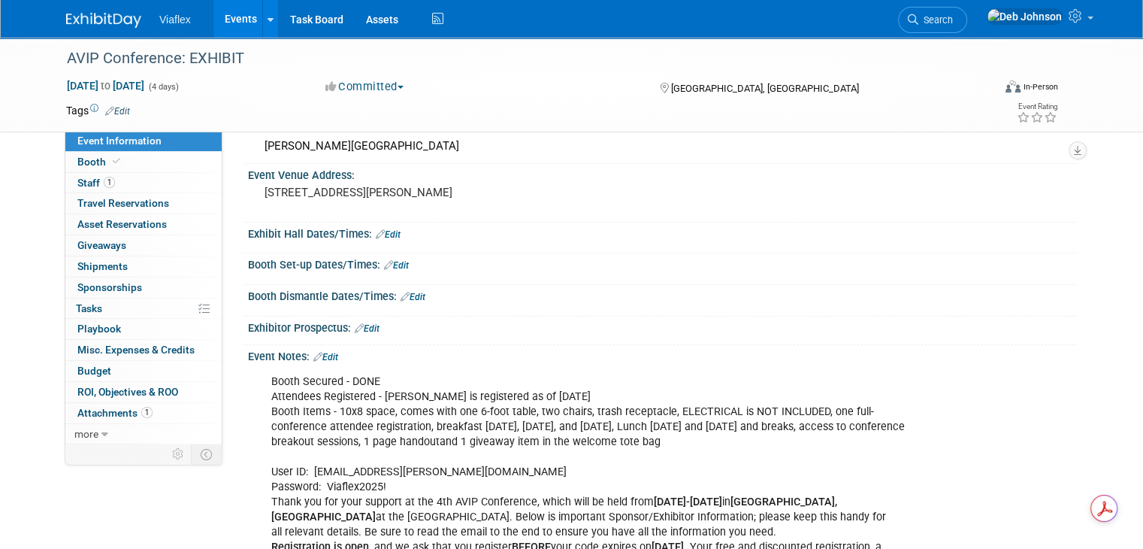
click at [320, 356] on link "Edit" at bounding box center [325, 357] width 25 height 11
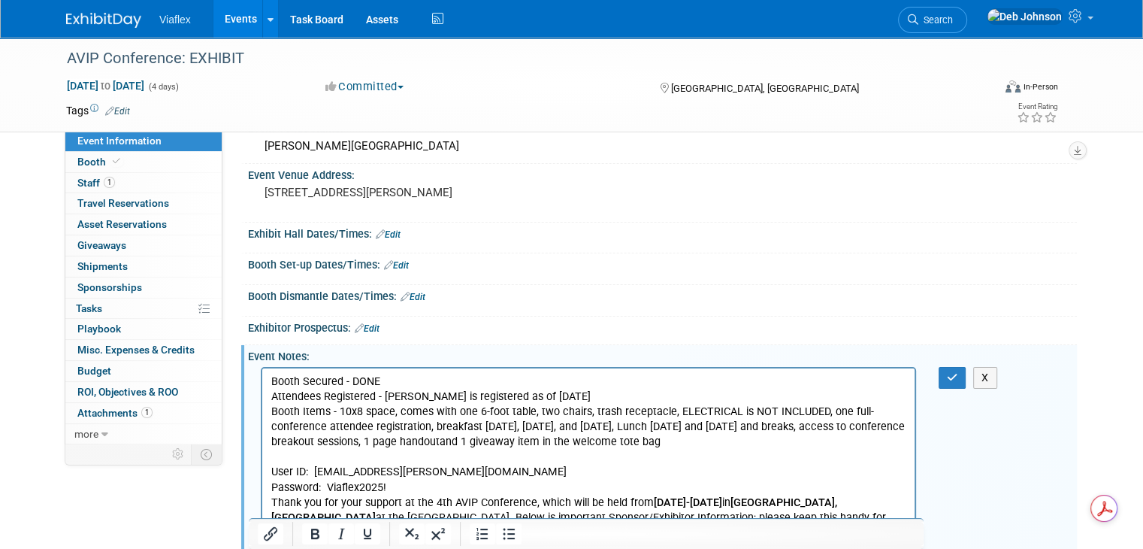
scroll to position [0, 0]
click at [655, 374] on button "button" at bounding box center [953, 378] width 28 height 22
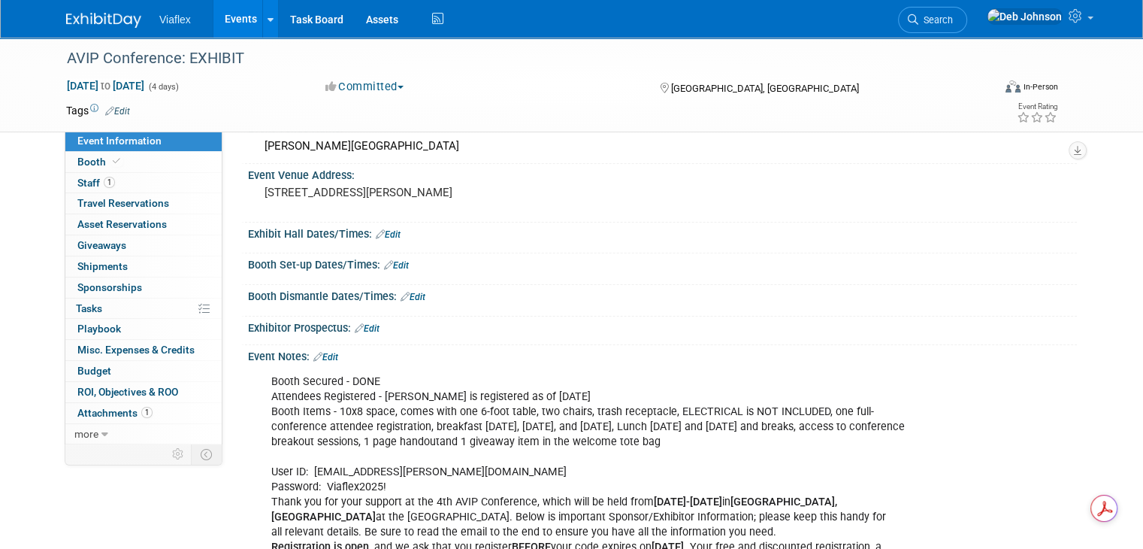
click at [320, 353] on link "Edit" at bounding box center [325, 357] width 25 height 11
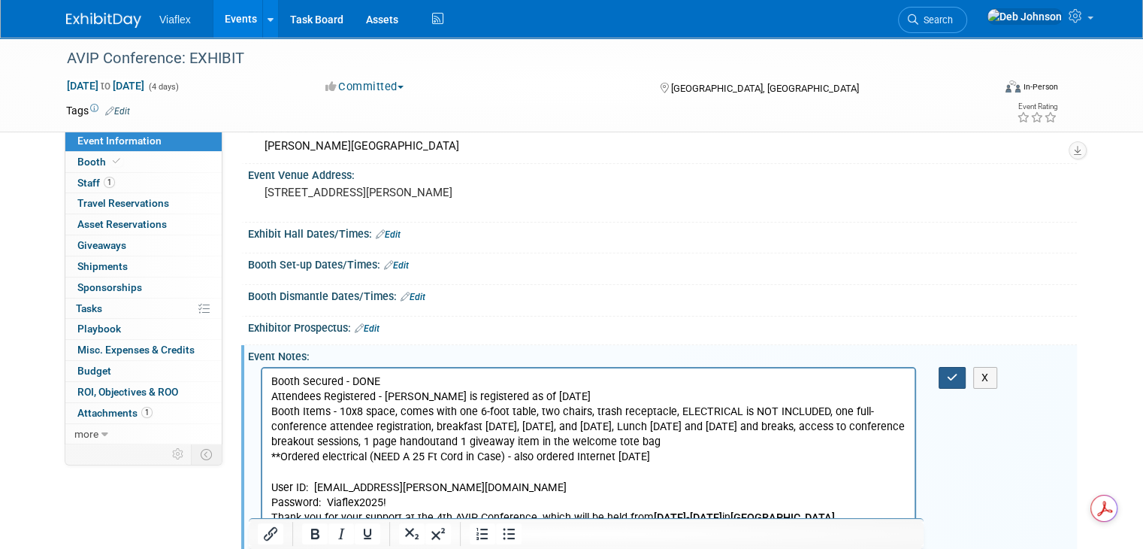
click at [655, 372] on icon "button" at bounding box center [952, 377] width 11 height 11
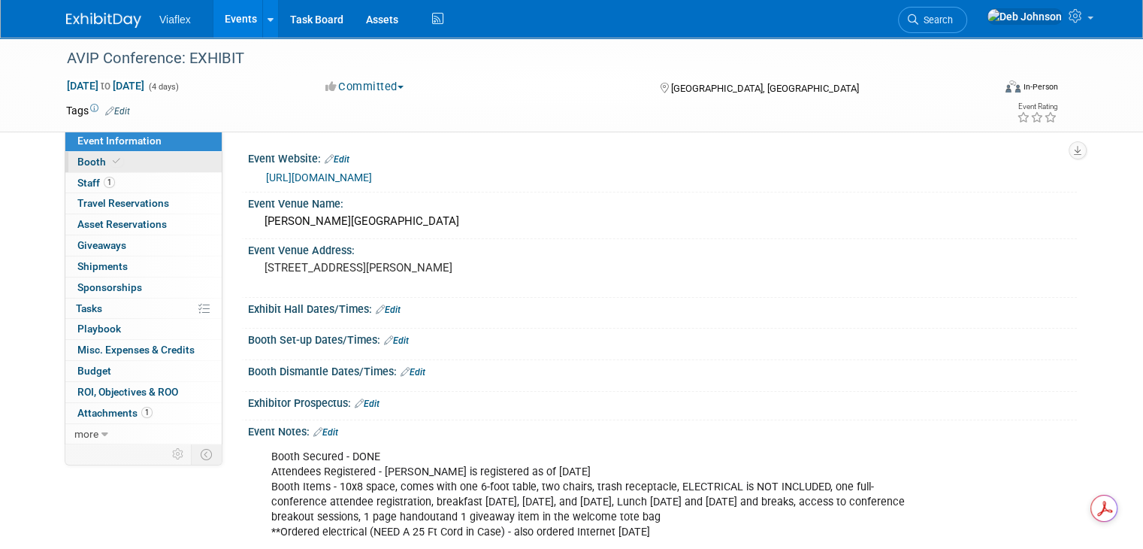
click at [85, 162] on span "Booth" at bounding box center [100, 162] width 46 height 12
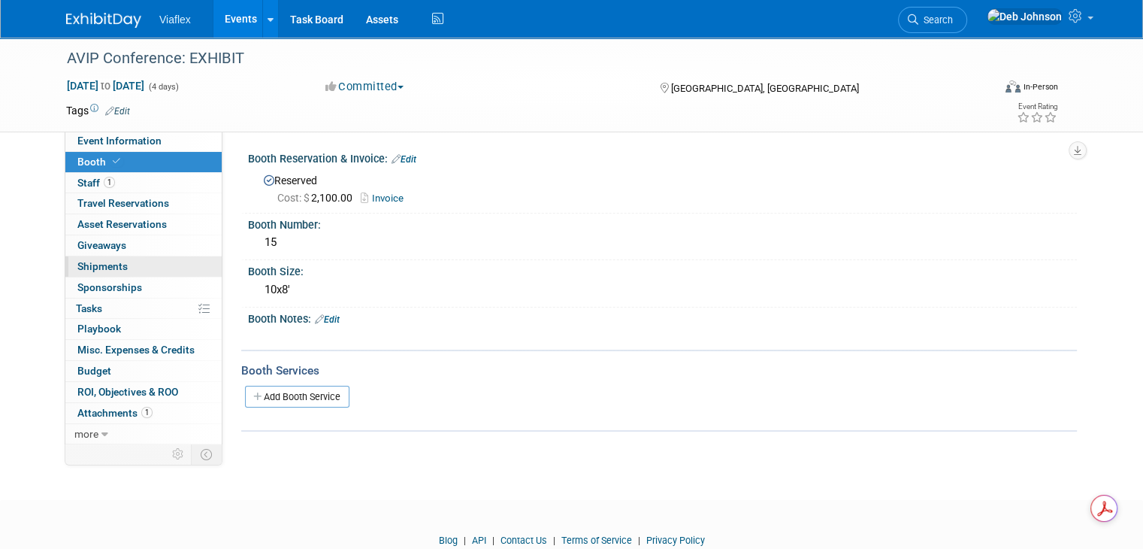
drag, startPoint x: 102, startPoint y: 141, endPoint x: 164, endPoint y: 262, distance: 135.8
click at [103, 141] on span "Event Information" at bounding box center [119, 141] width 84 height 12
